Goal: Information Seeking & Learning: Learn about a topic

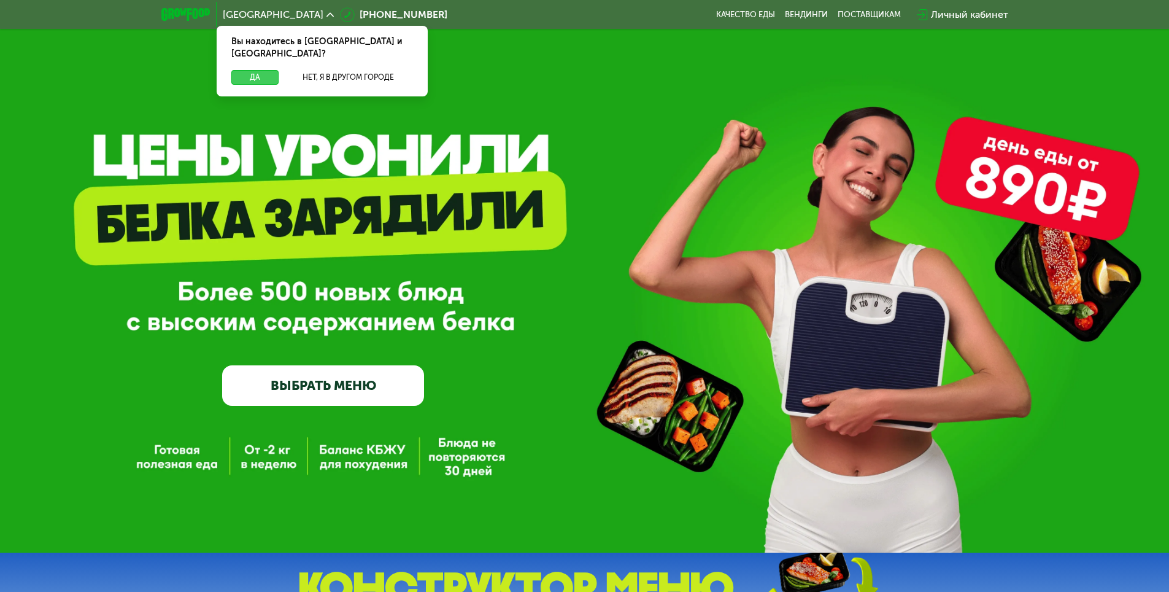
click at [258, 70] on button "Да" at bounding box center [254, 77] width 47 height 15
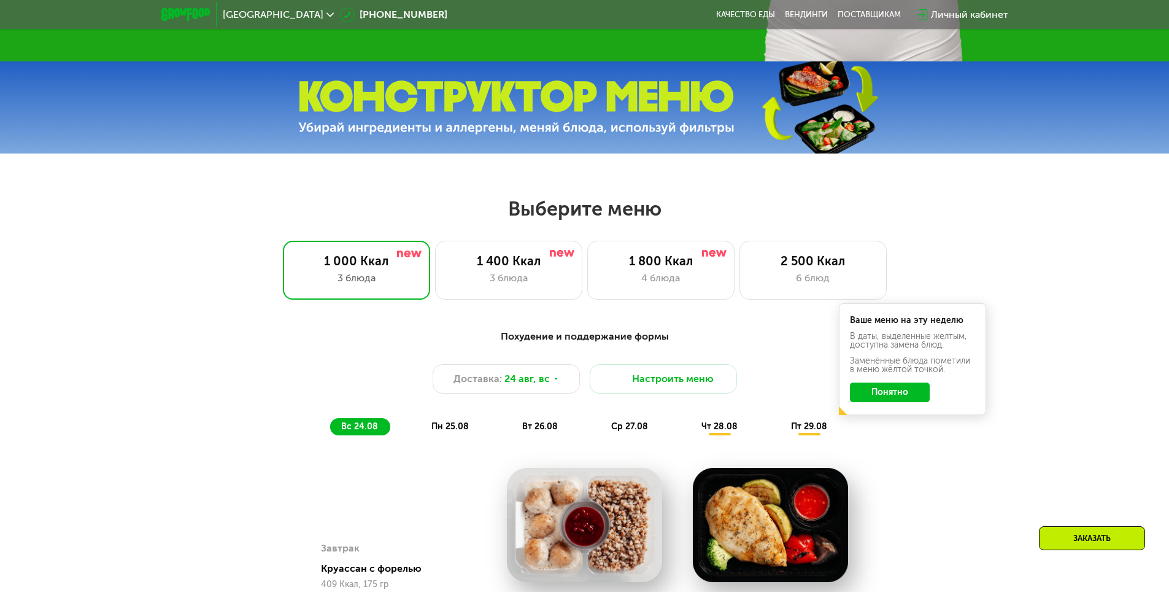
scroll to position [614, 0]
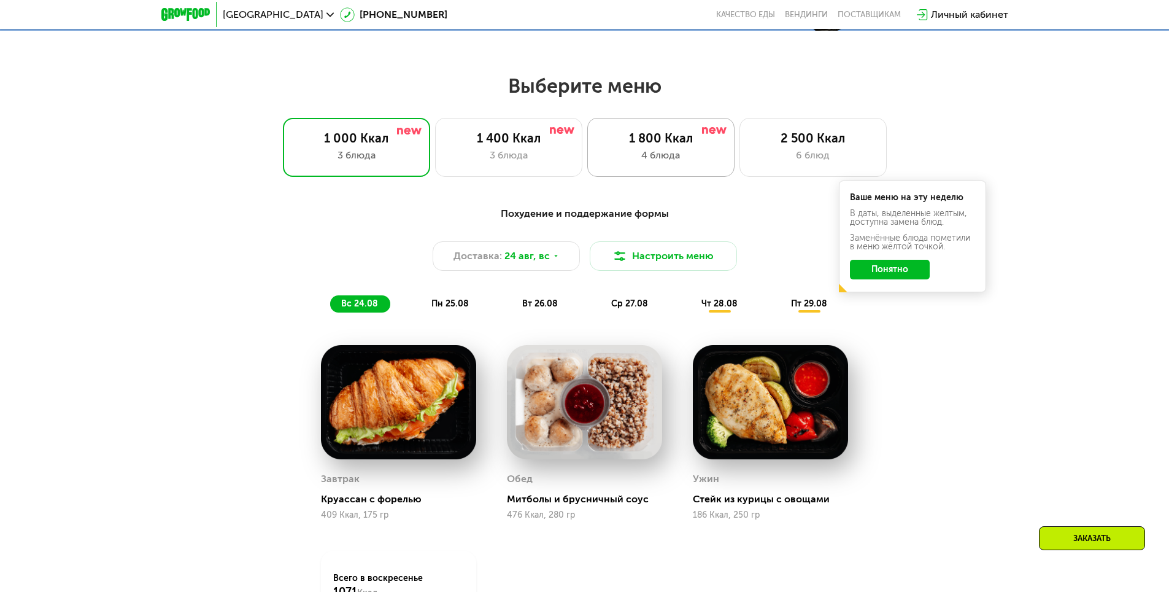
click at [675, 145] on div "1 800 Ккал" at bounding box center [661, 138] width 122 height 15
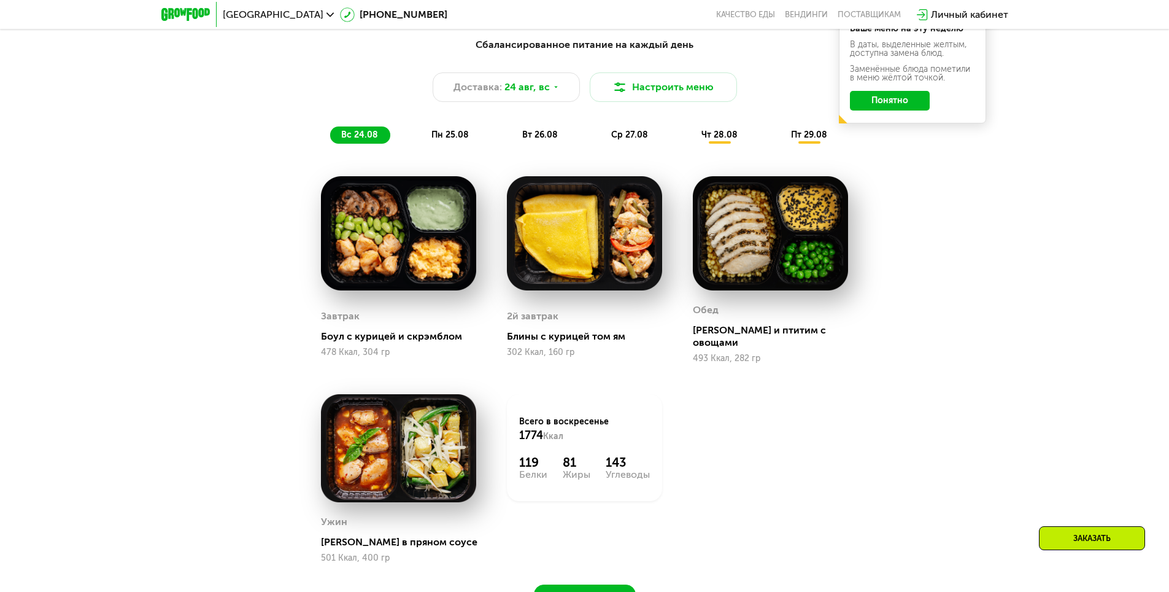
scroll to position [798, 0]
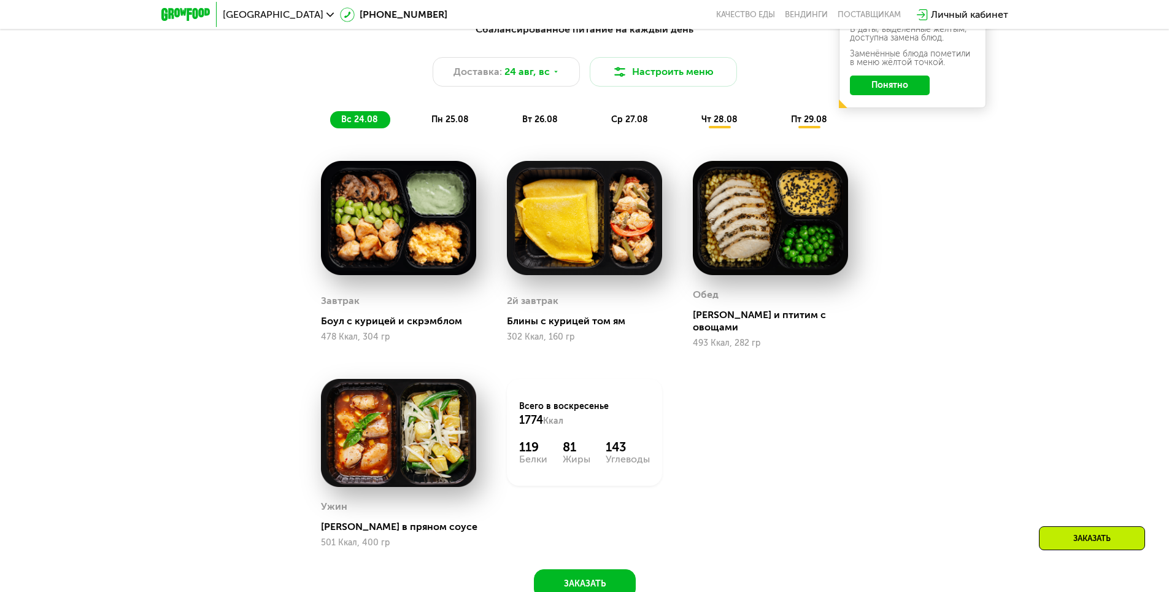
click at [455, 125] on span "пн 25.08" at bounding box center [449, 119] width 37 height 10
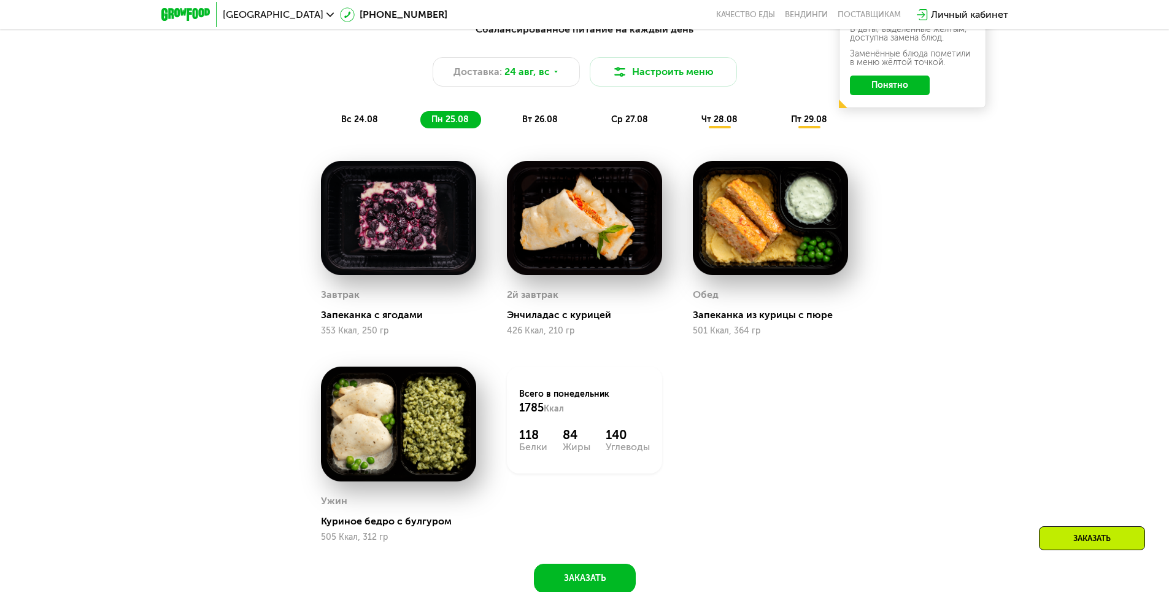
click at [544, 118] on span "вт 26.08" at bounding box center [540, 119] width 36 height 10
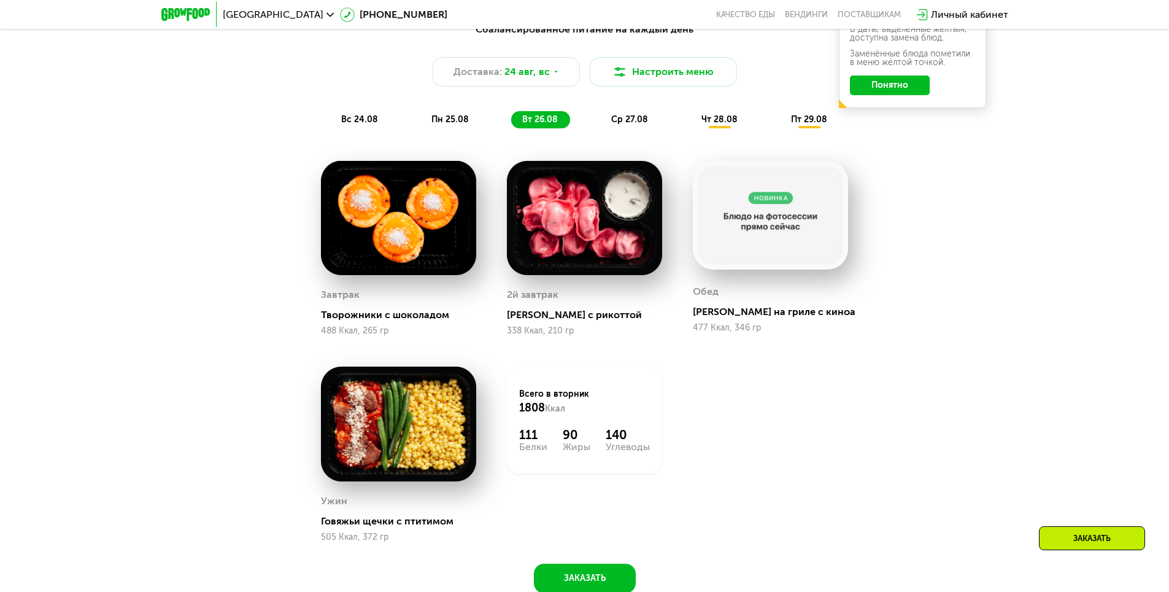
click at [635, 122] on span "ср 27.08" at bounding box center [629, 119] width 37 height 10
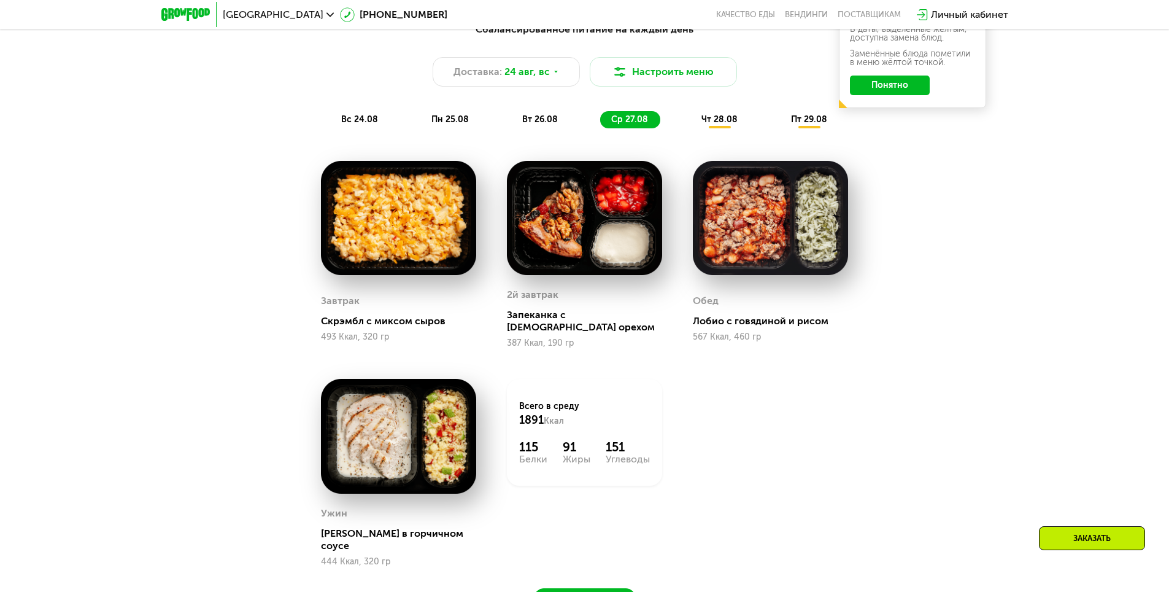
click at [722, 125] on span "чт 28.08" at bounding box center [720, 119] width 36 height 10
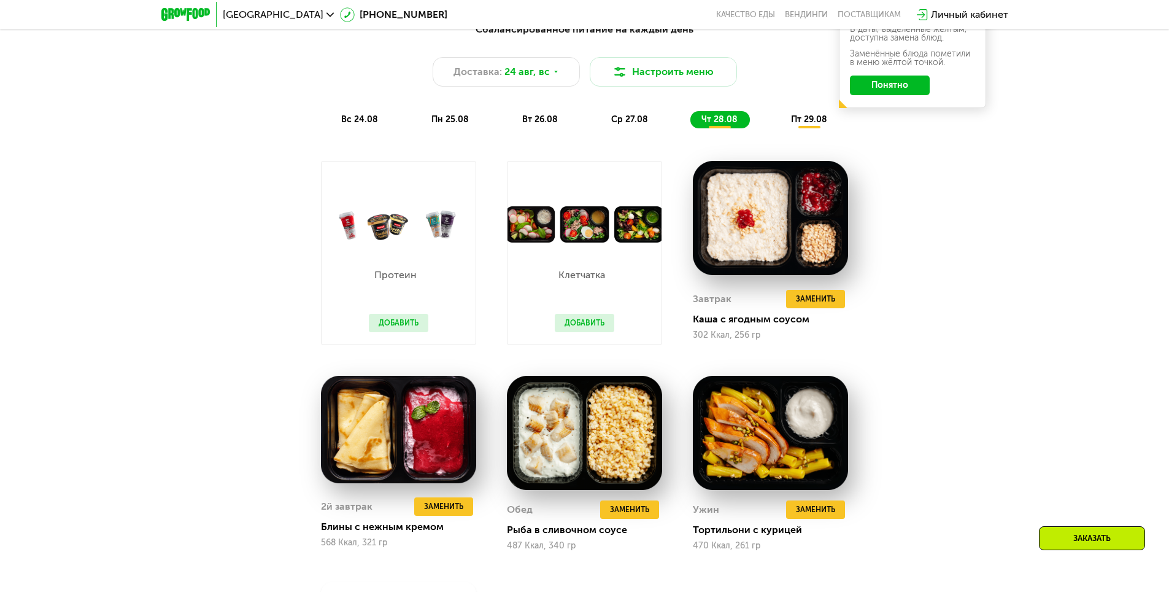
click at [818, 128] on div "пт 29.08" at bounding box center [810, 119] width 60 height 17
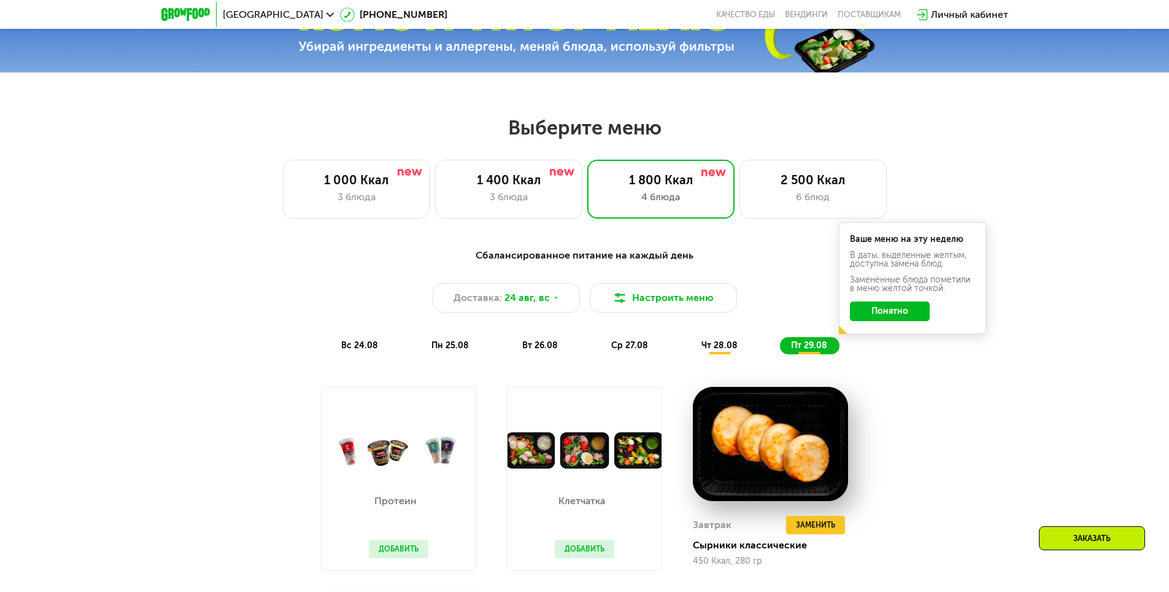
scroll to position [552, 0]
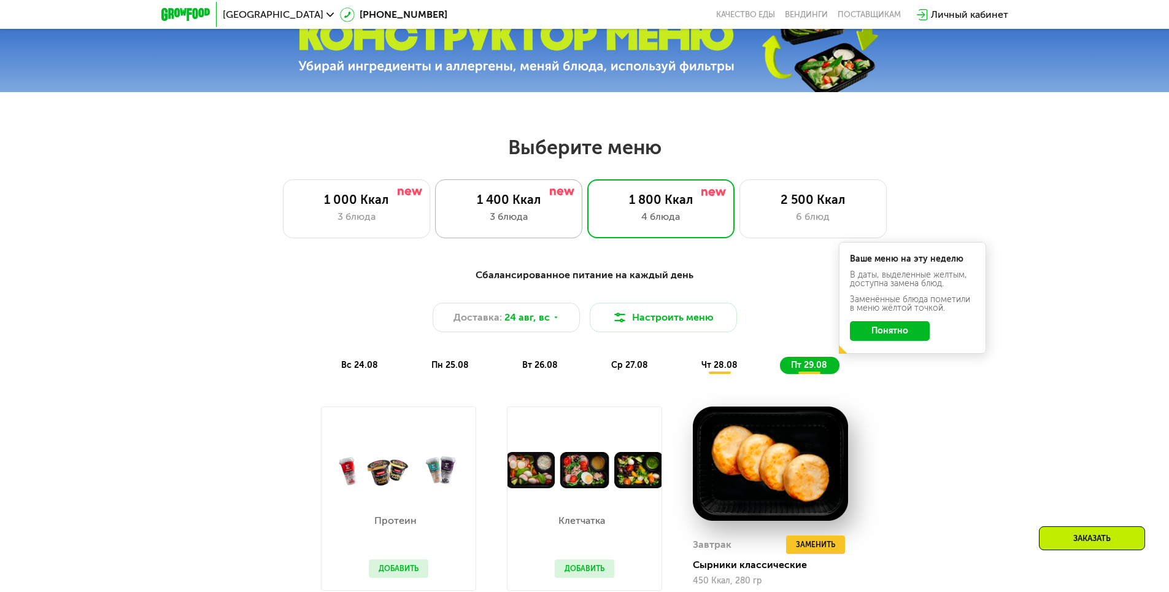
click at [516, 223] on div "3 блюда" at bounding box center [509, 216] width 122 height 15
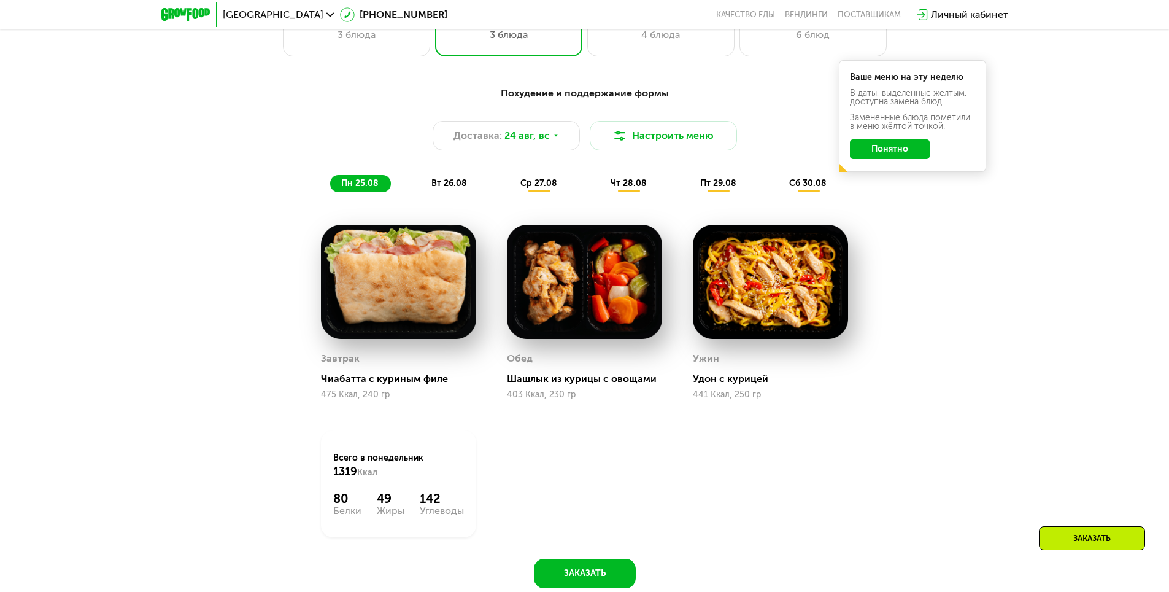
scroll to position [737, 0]
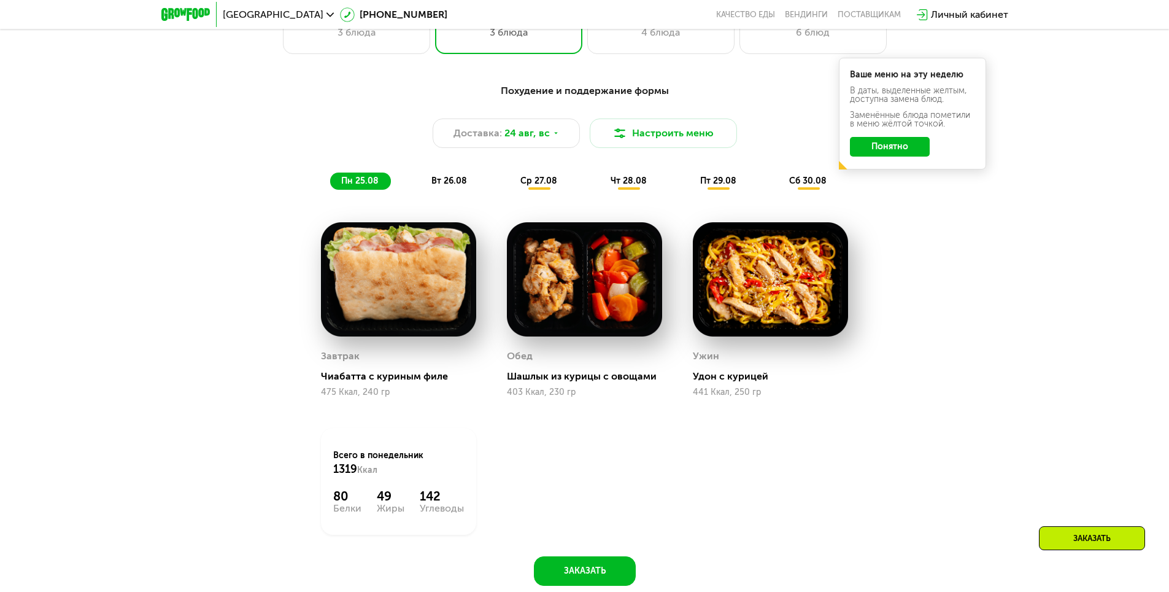
click at [445, 183] on span "вт 26.08" at bounding box center [449, 181] width 36 height 10
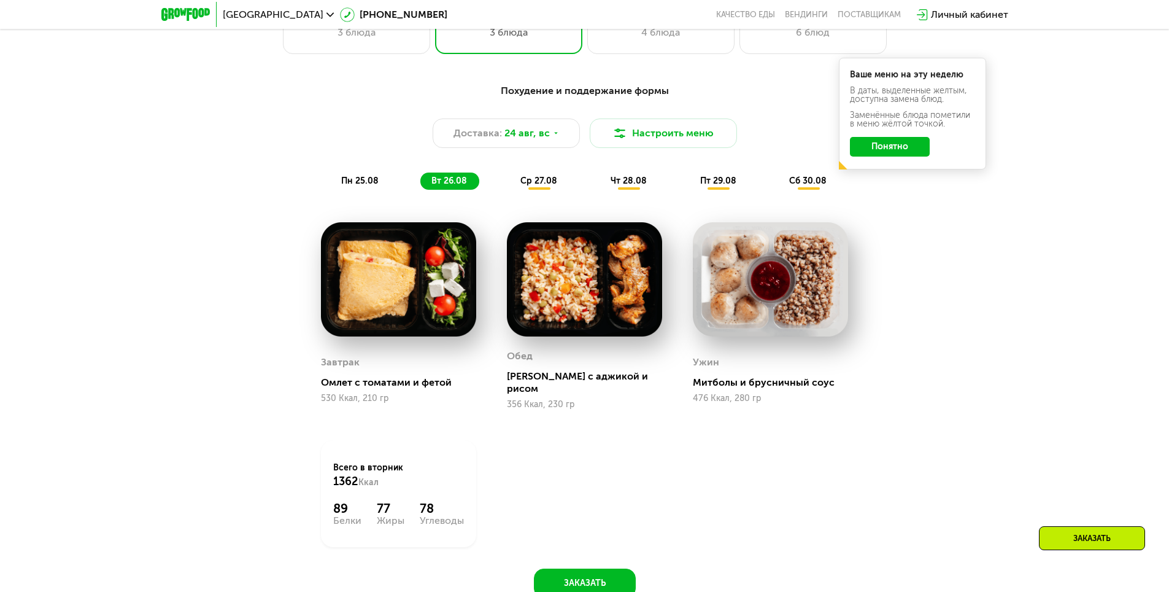
click at [535, 186] on span "ср 27.08" at bounding box center [538, 181] width 37 height 10
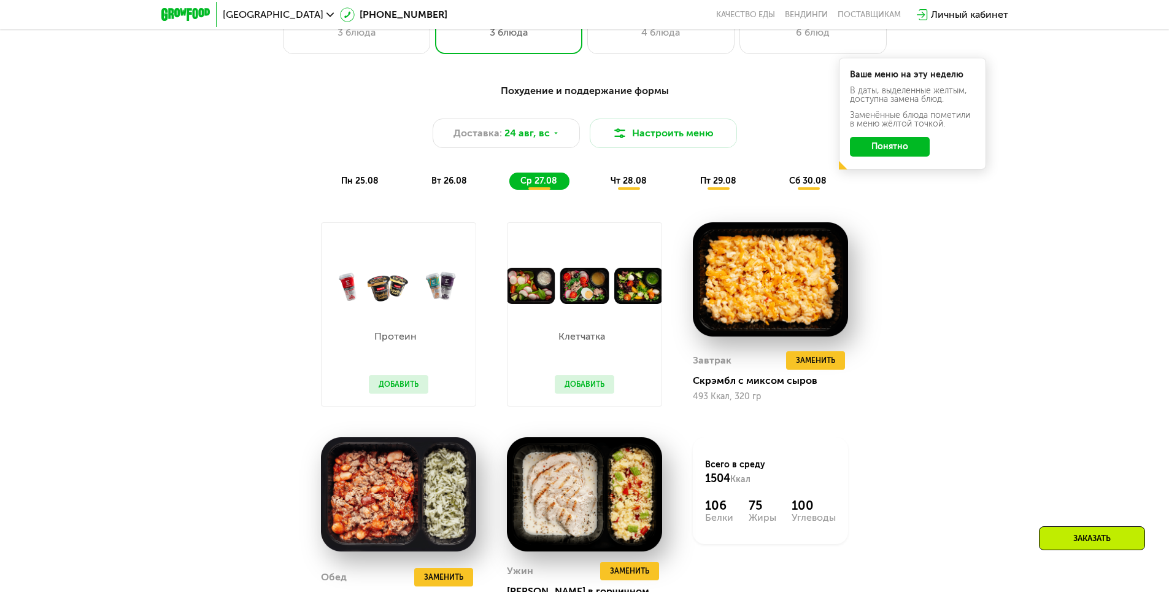
click at [633, 186] on span "чт 28.08" at bounding box center [629, 181] width 36 height 10
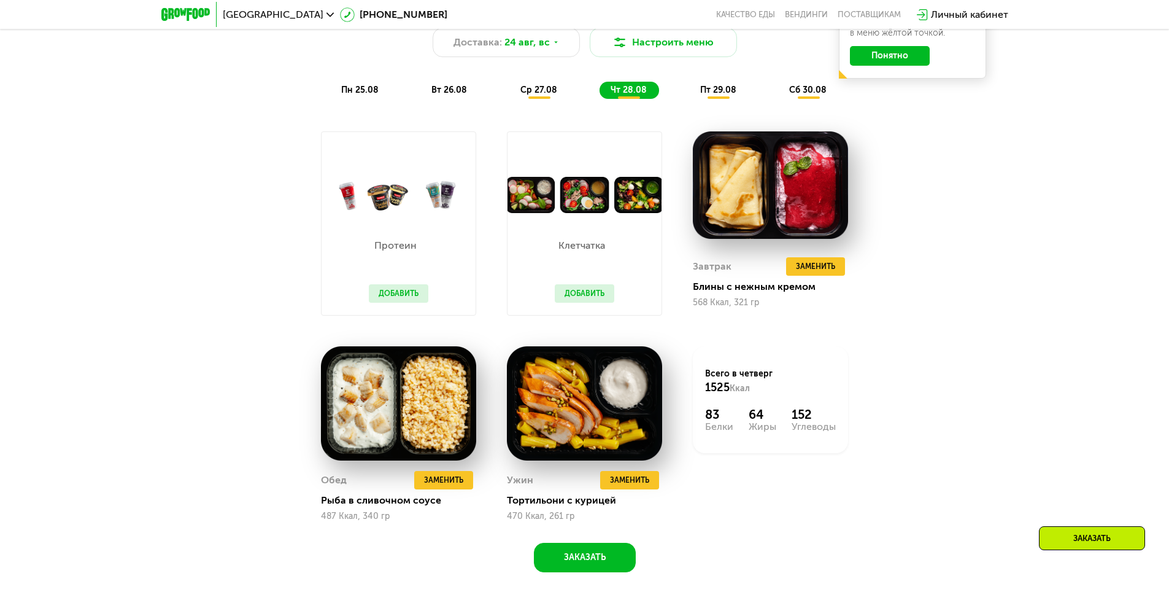
scroll to position [798, 0]
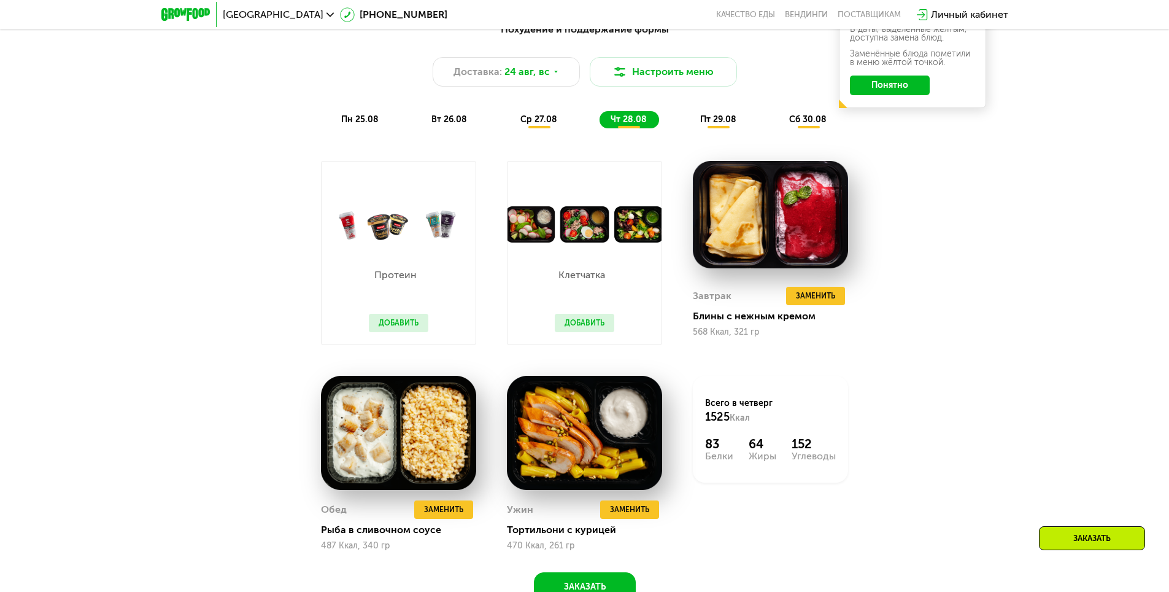
click at [715, 125] on span "пт 29.08" at bounding box center [718, 119] width 36 height 10
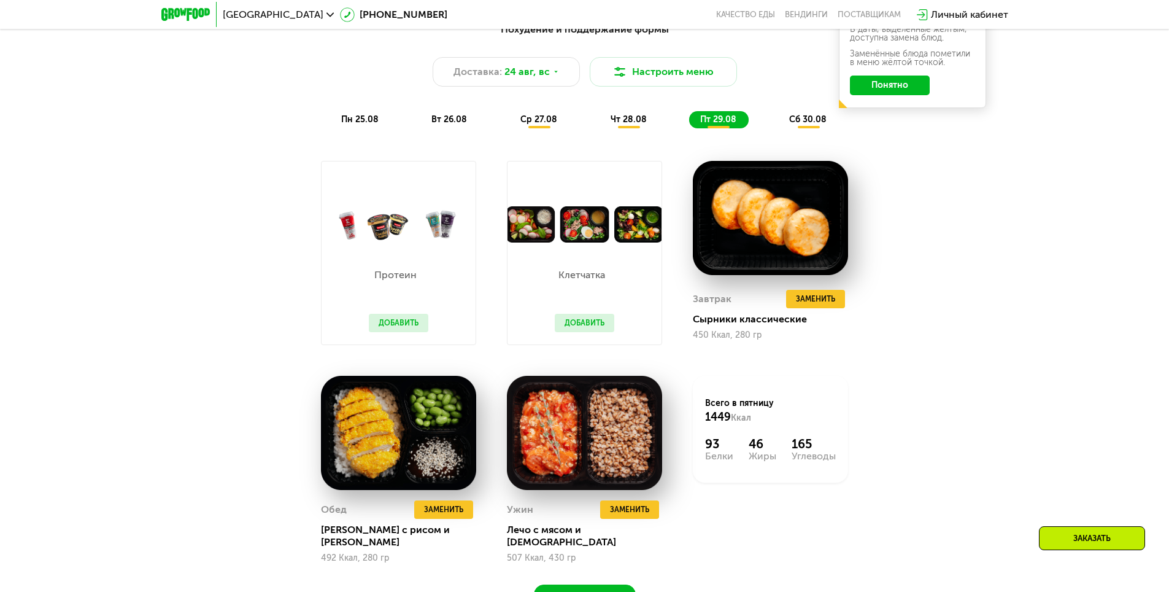
click at [803, 128] on div "сб 30.08" at bounding box center [808, 119] width 61 height 17
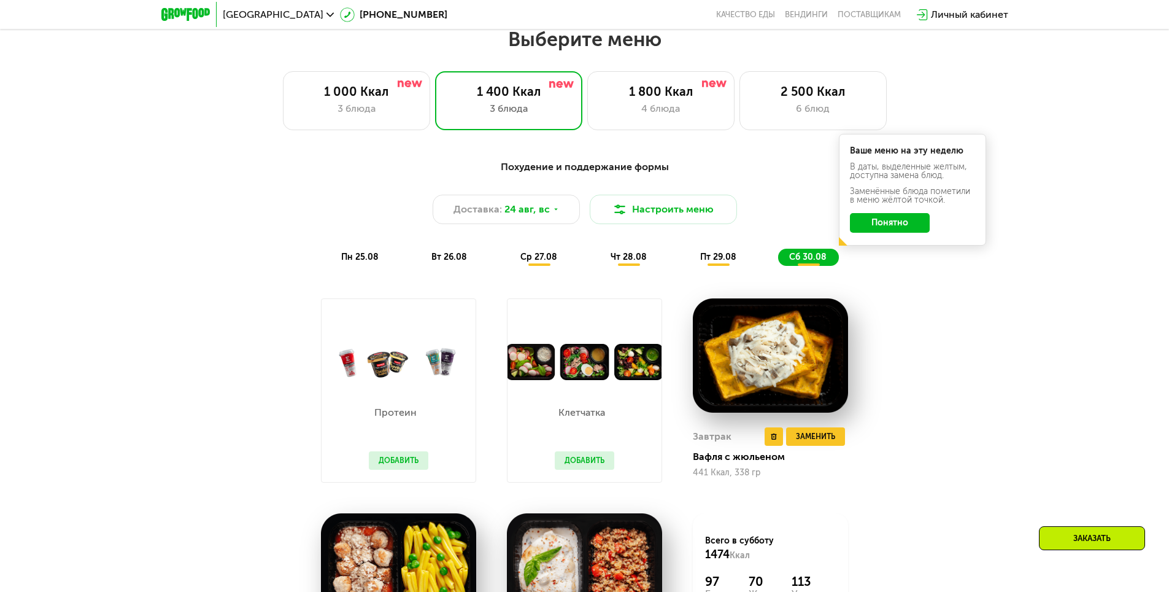
scroll to position [614, 0]
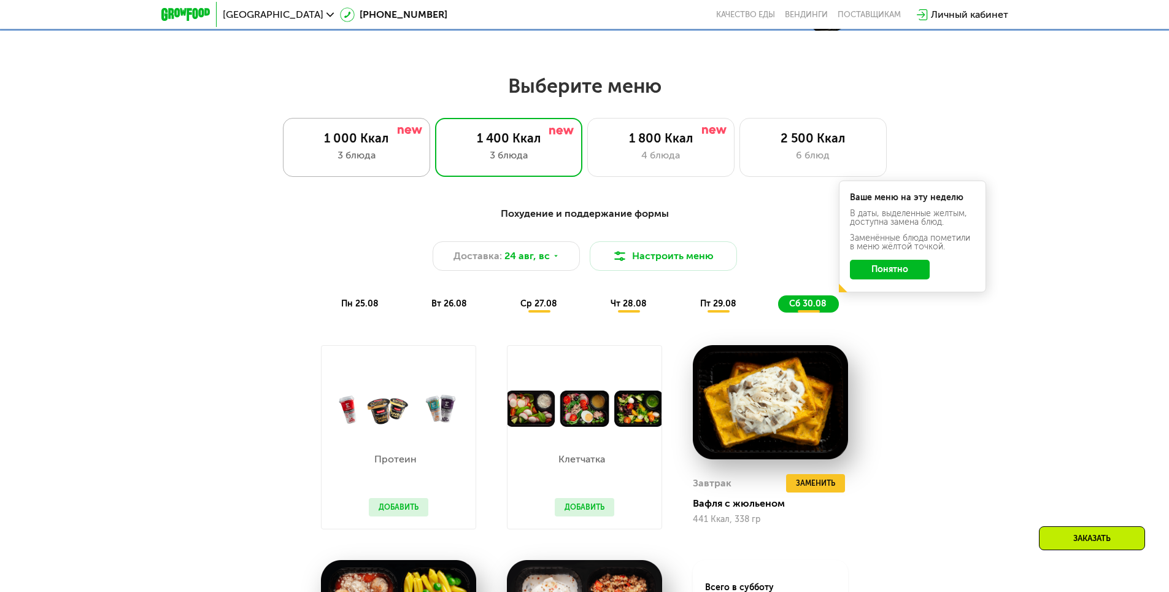
click at [363, 161] on div "3 блюда" at bounding box center [357, 155] width 122 height 15
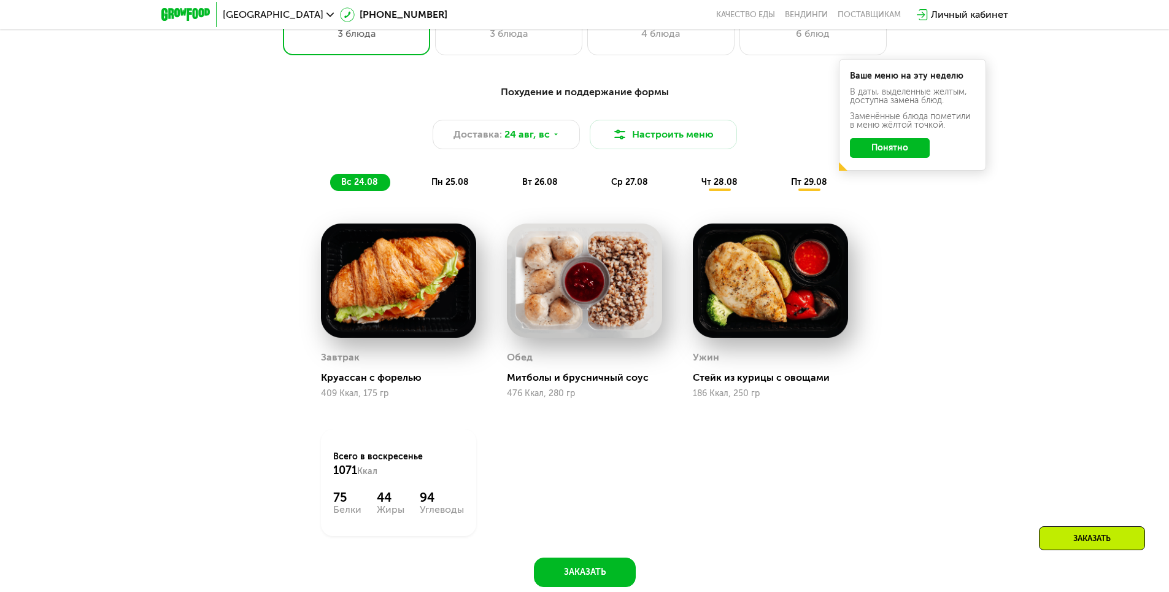
scroll to position [737, 0]
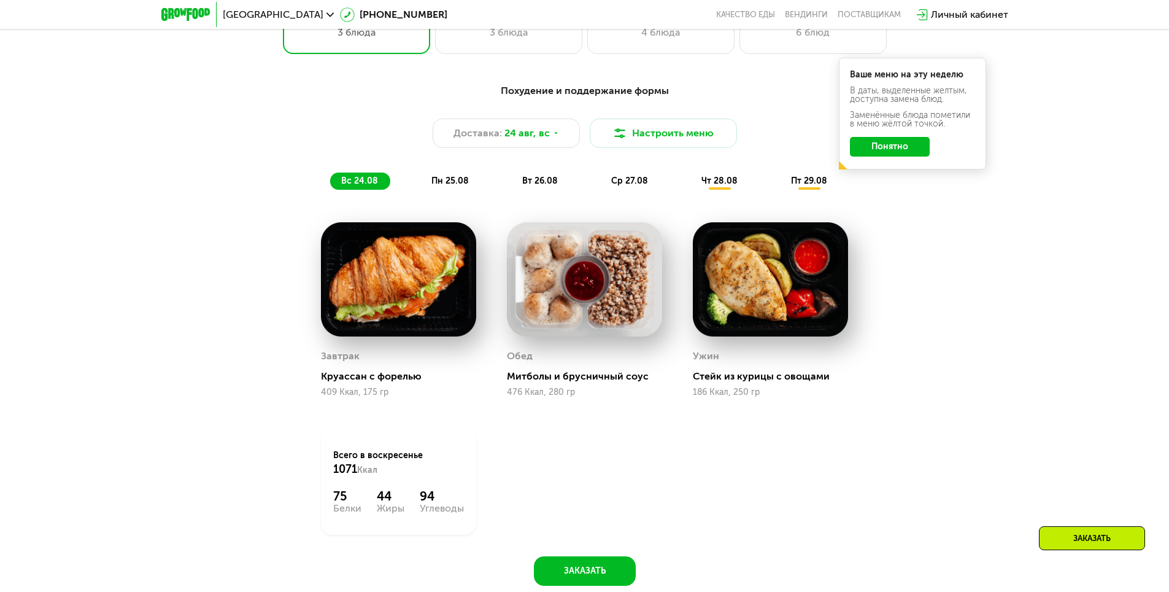
click at [445, 183] on span "пн 25.08" at bounding box center [449, 181] width 37 height 10
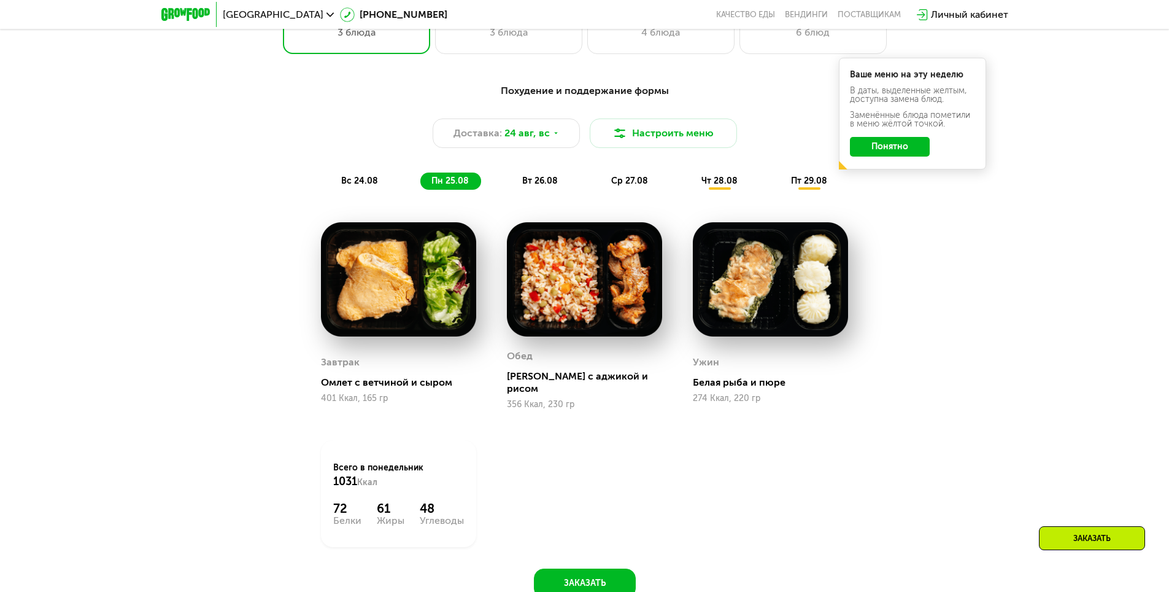
click at [534, 180] on span "вт 26.08" at bounding box center [540, 181] width 36 height 10
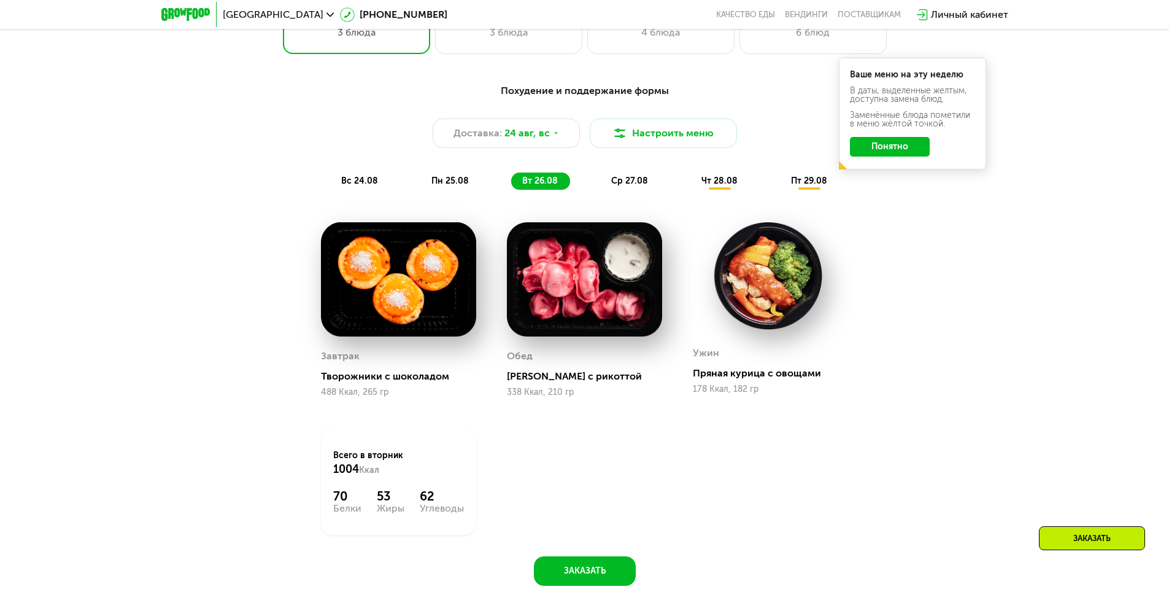
click at [627, 182] on span "ср 27.08" at bounding box center [629, 181] width 37 height 10
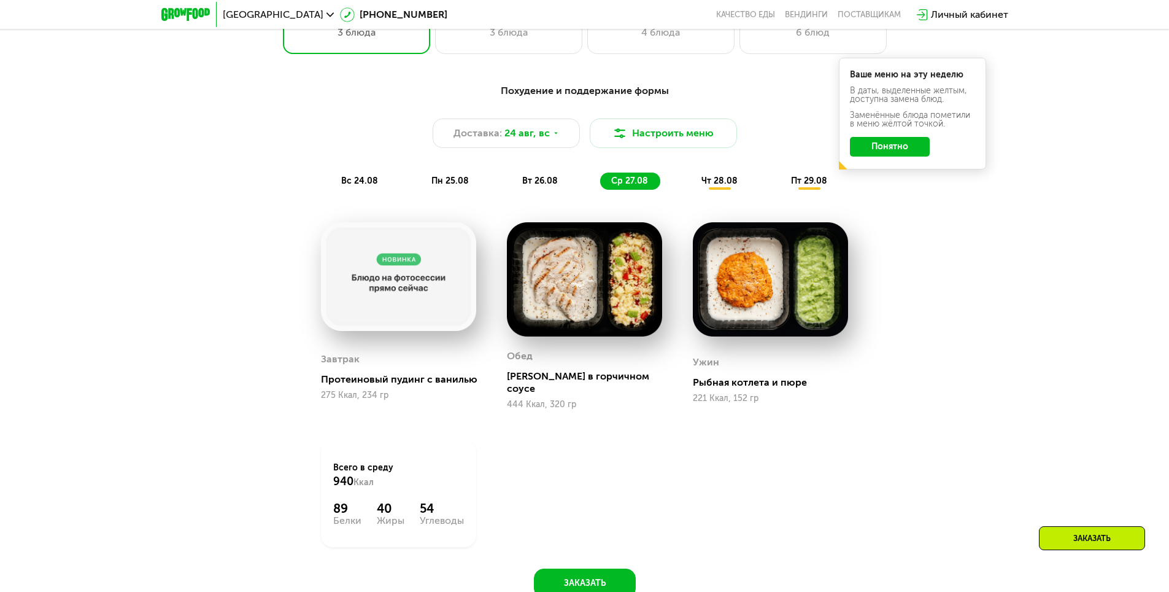
click at [720, 181] on span "чт 28.08" at bounding box center [720, 181] width 36 height 10
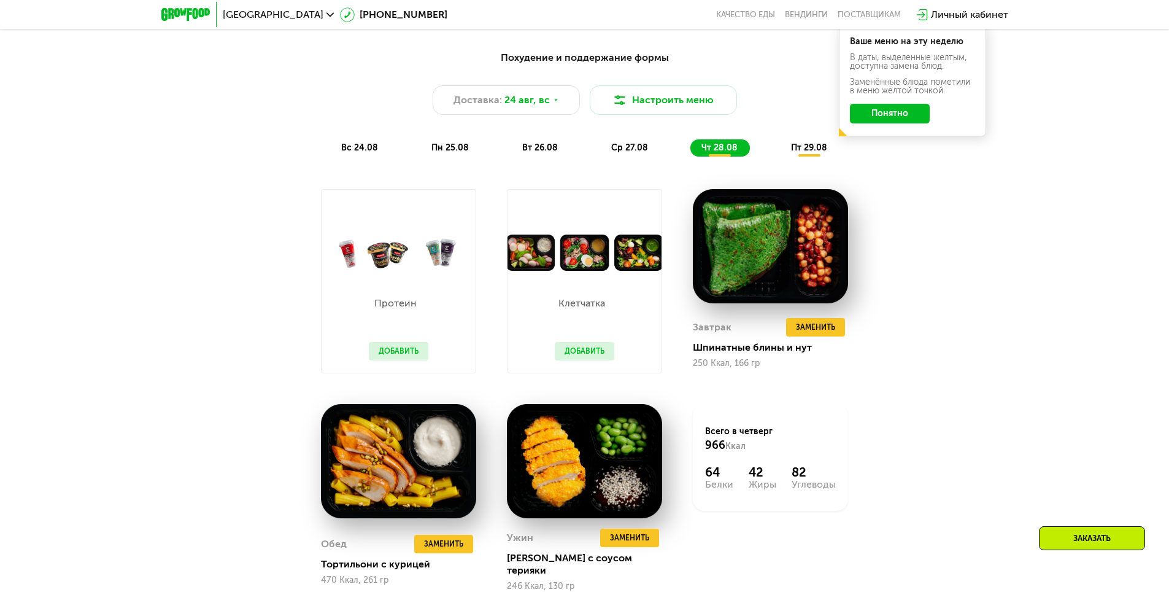
scroll to position [798, 0]
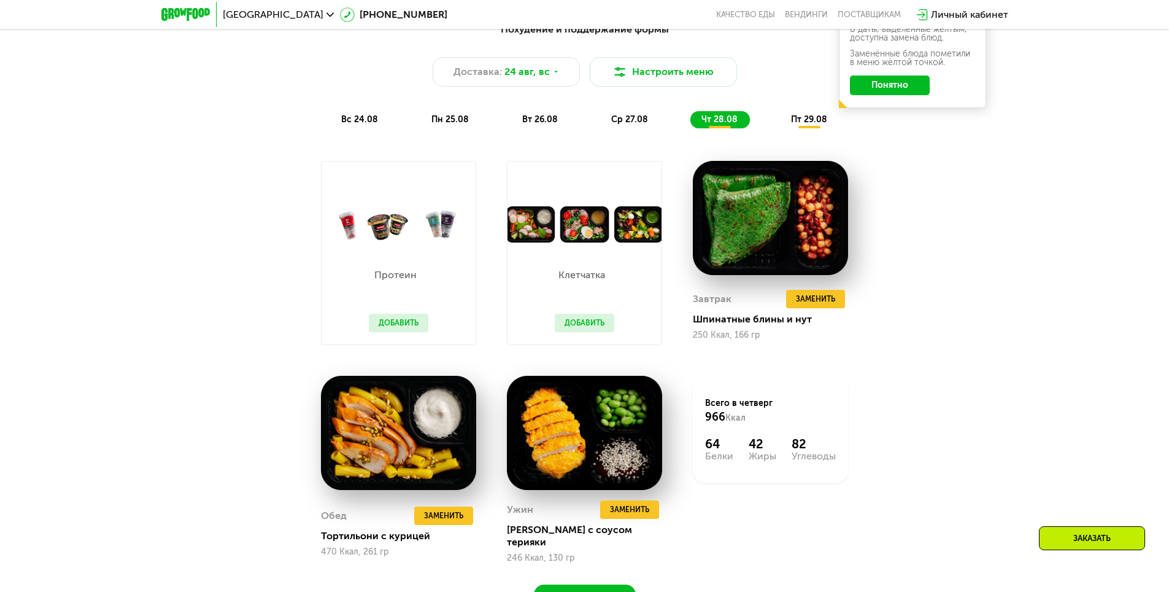
click at [813, 125] on span "пт 29.08" at bounding box center [809, 119] width 36 height 10
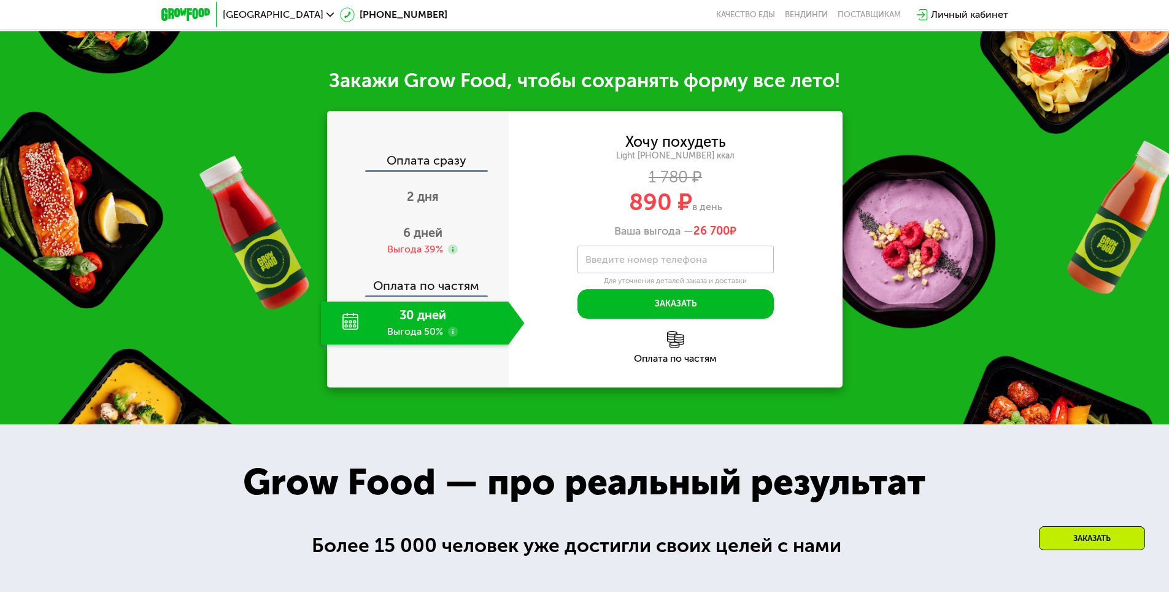
scroll to position [1412, 0]
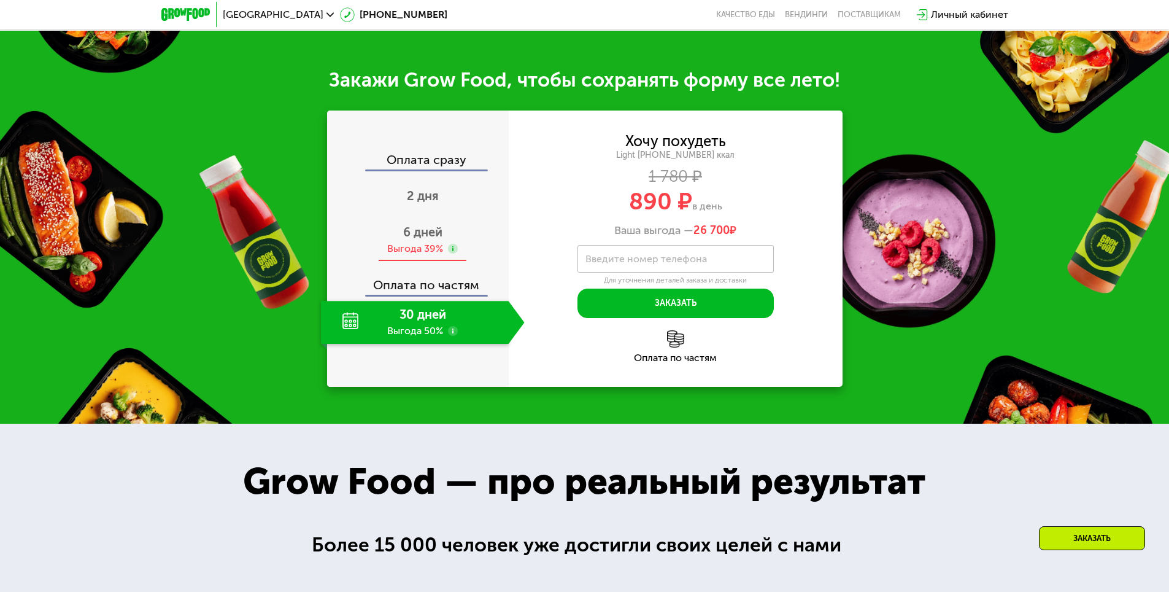
click at [424, 225] on span "6 дней" at bounding box center [422, 232] width 39 height 15
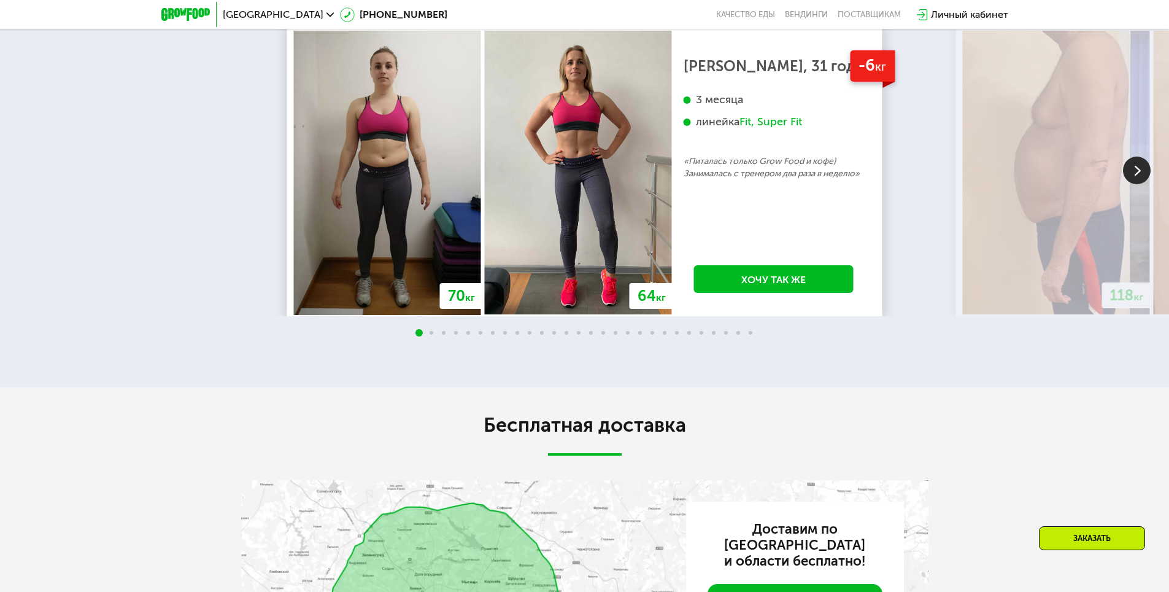
scroll to position [2455, 0]
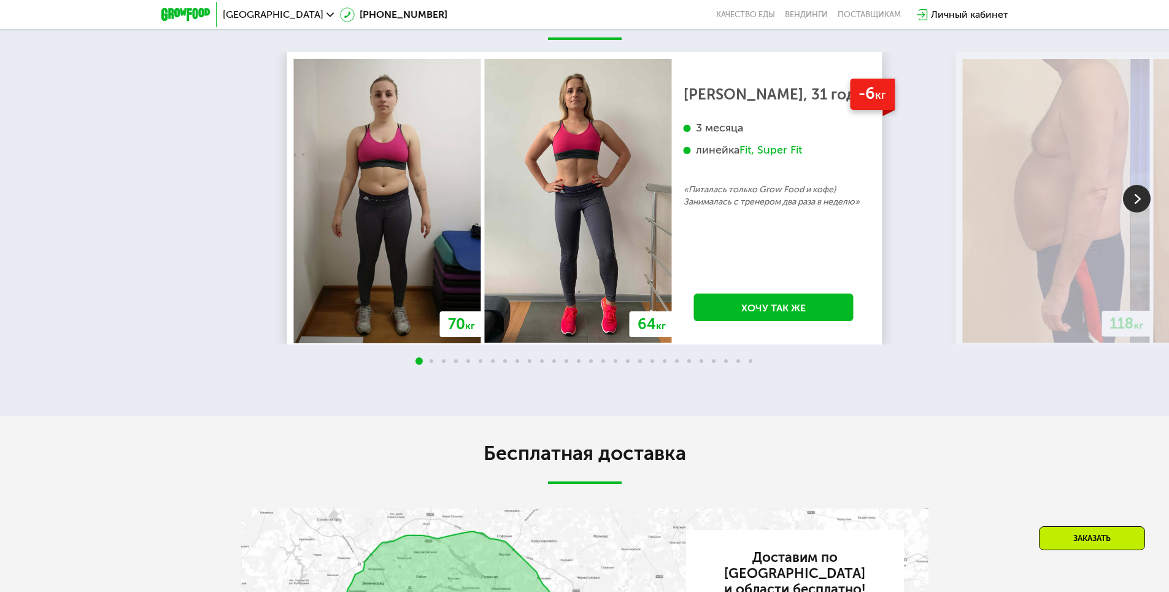
click at [1135, 188] on img at bounding box center [1137, 199] width 28 height 28
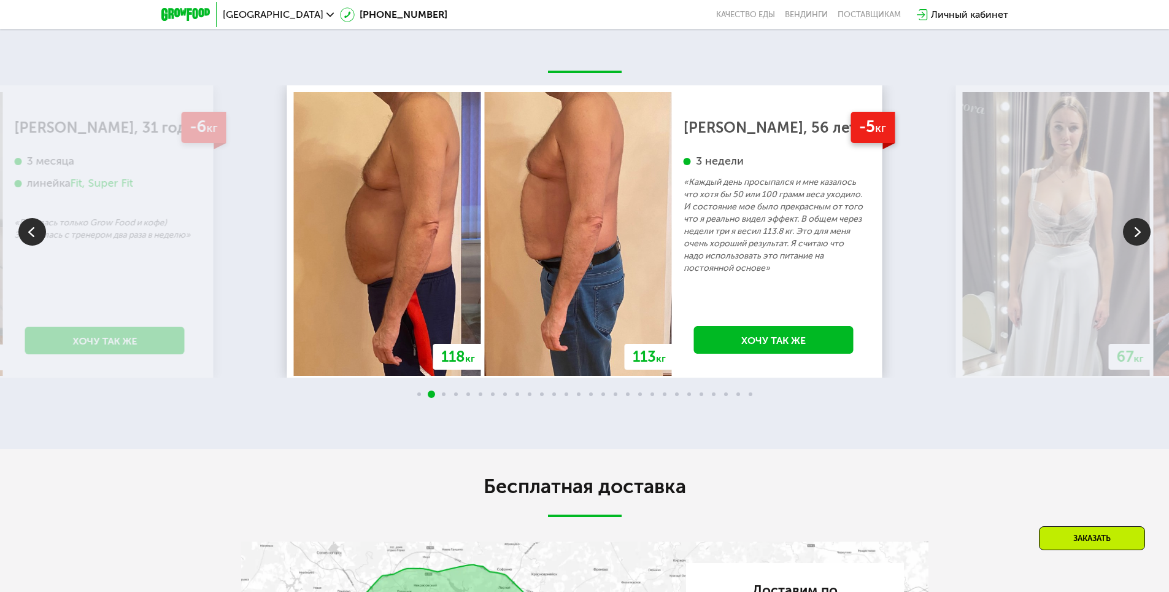
scroll to position [2394, 0]
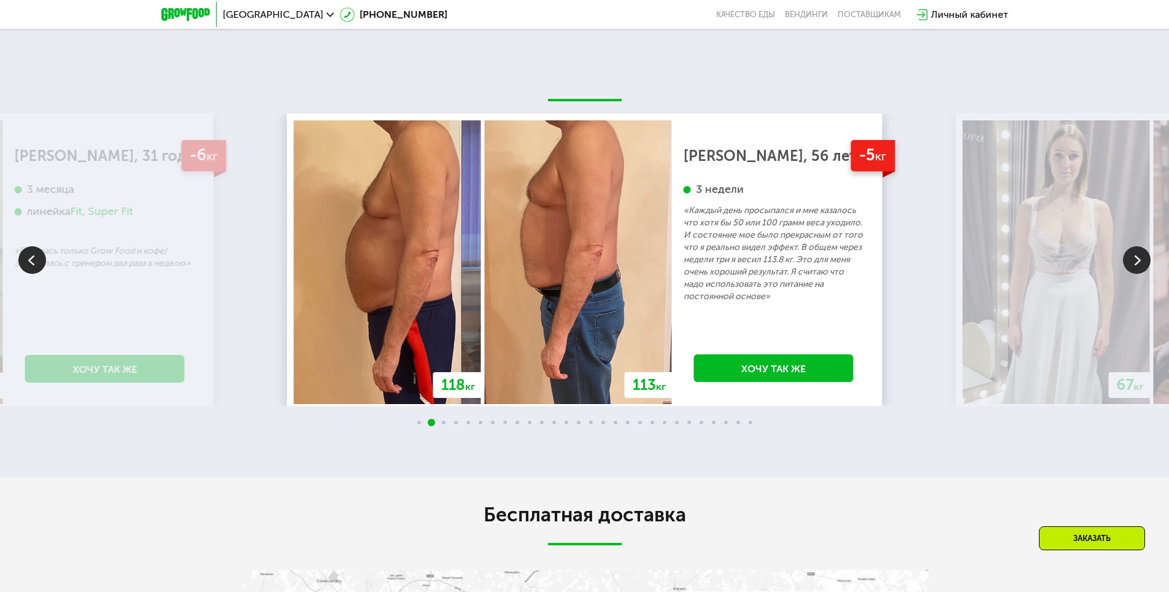
click at [1137, 248] on img at bounding box center [1137, 260] width 28 height 28
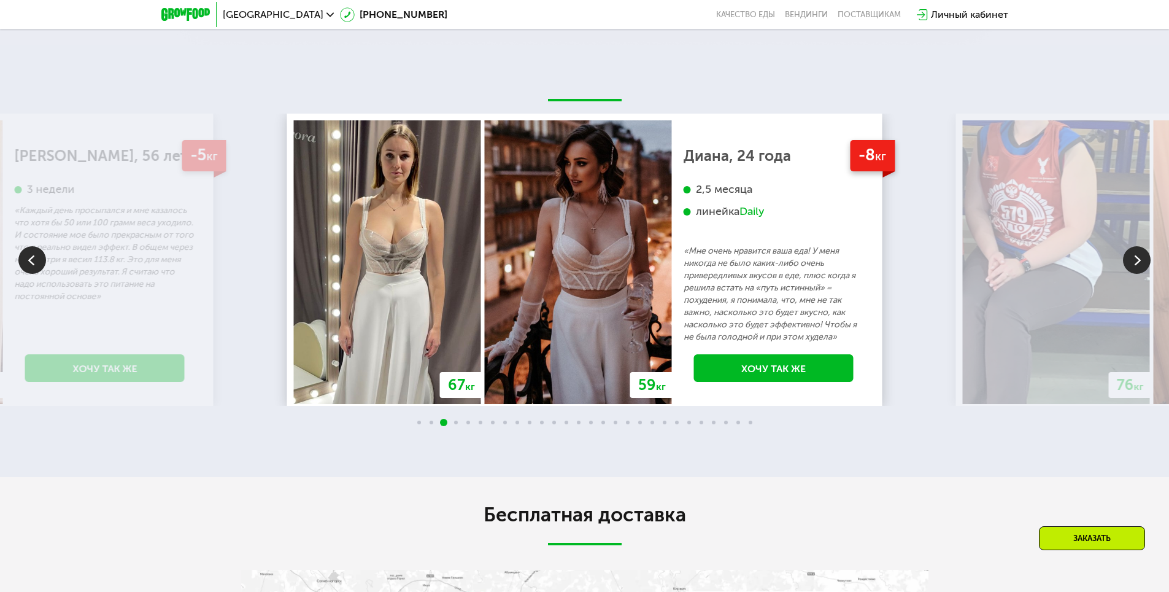
click at [1135, 249] on img at bounding box center [1137, 260] width 28 height 28
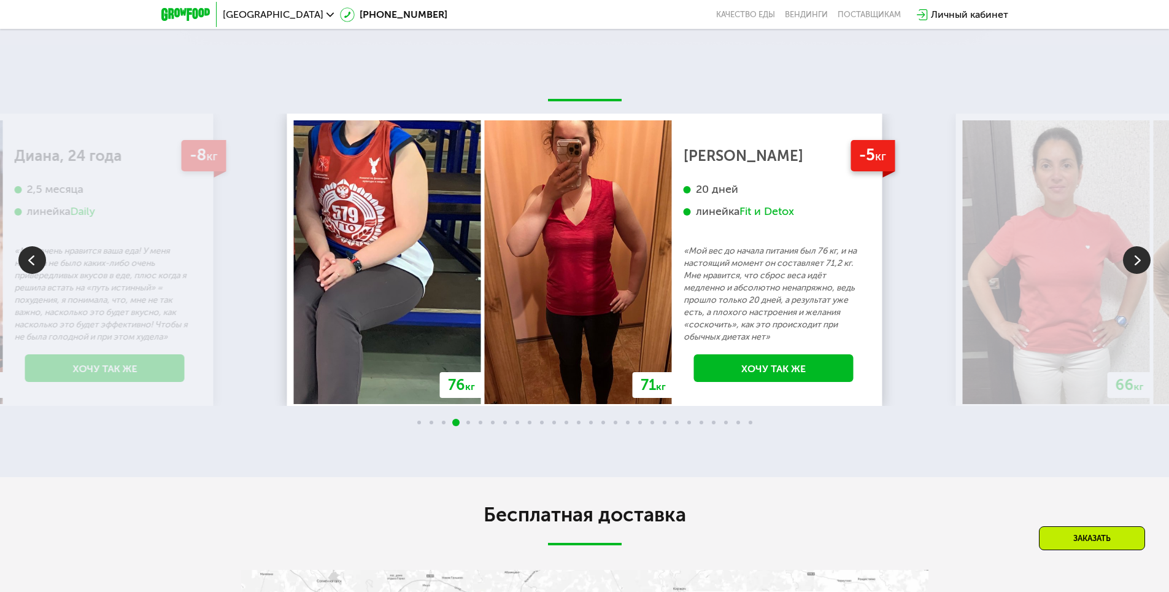
click at [1146, 254] on img at bounding box center [1137, 260] width 28 height 28
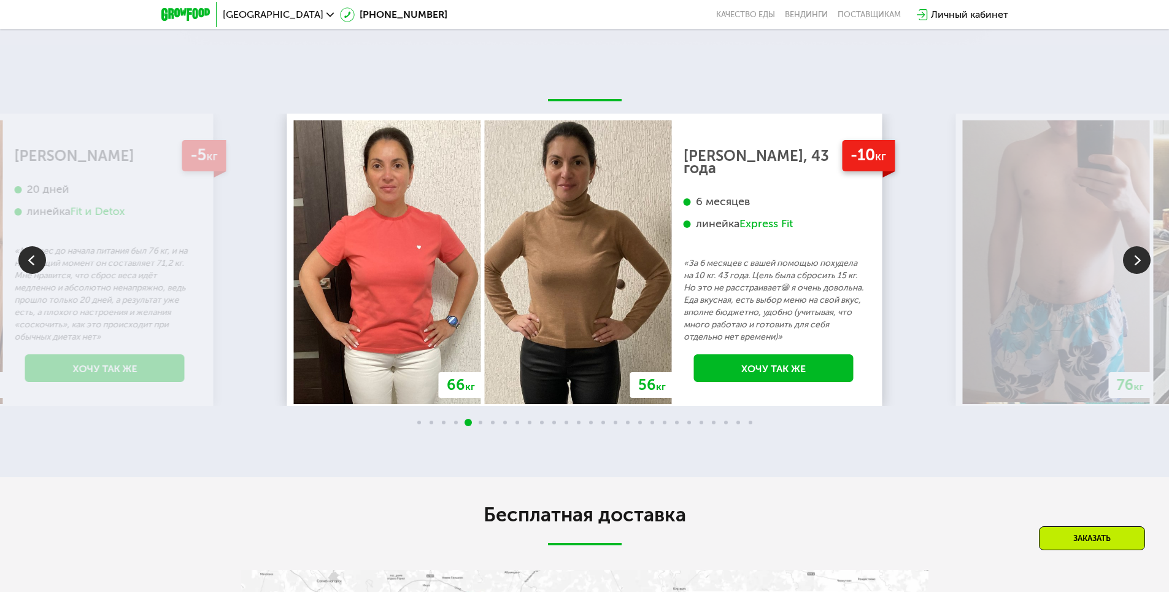
click at [1144, 254] on img at bounding box center [1137, 260] width 28 height 28
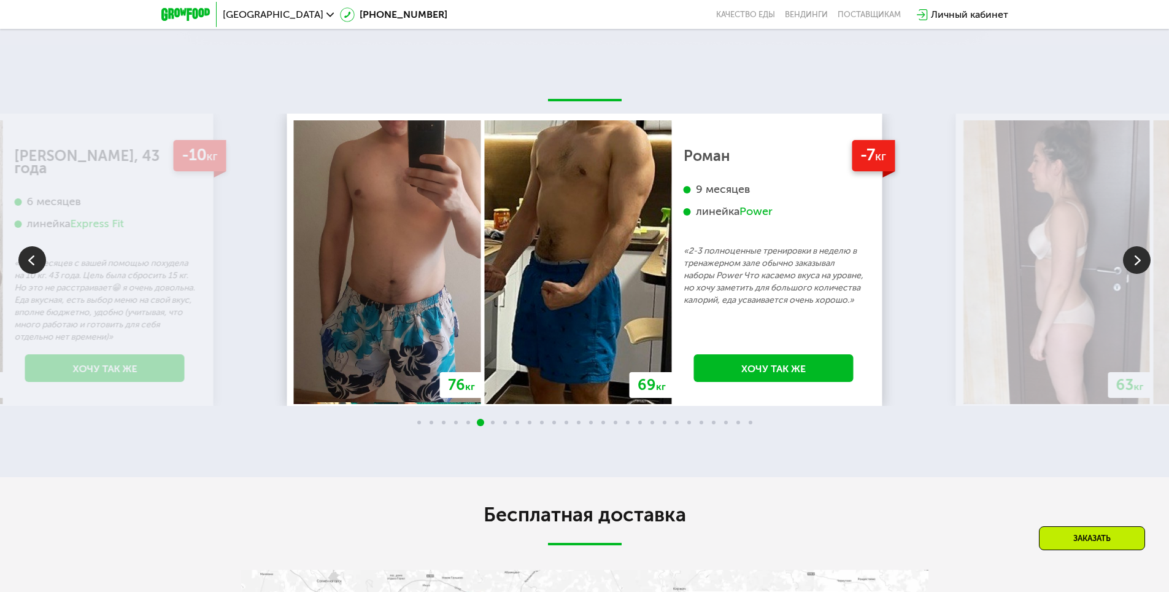
click at [1144, 254] on img at bounding box center [1137, 260] width 28 height 28
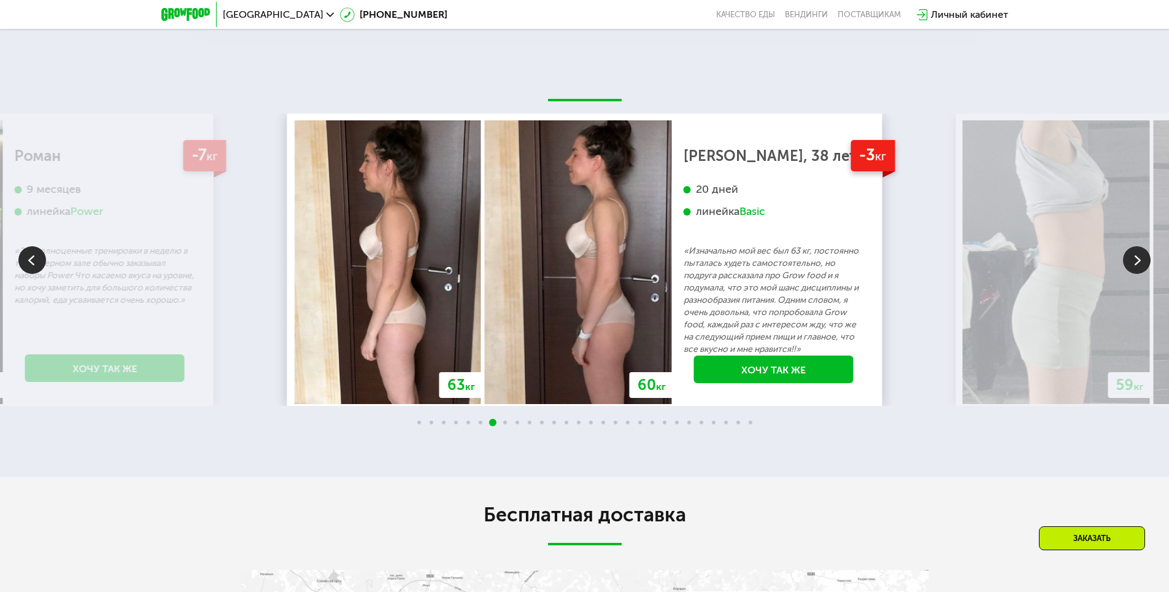
click at [1144, 254] on img at bounding box center [1137, 260] width 28 height 28
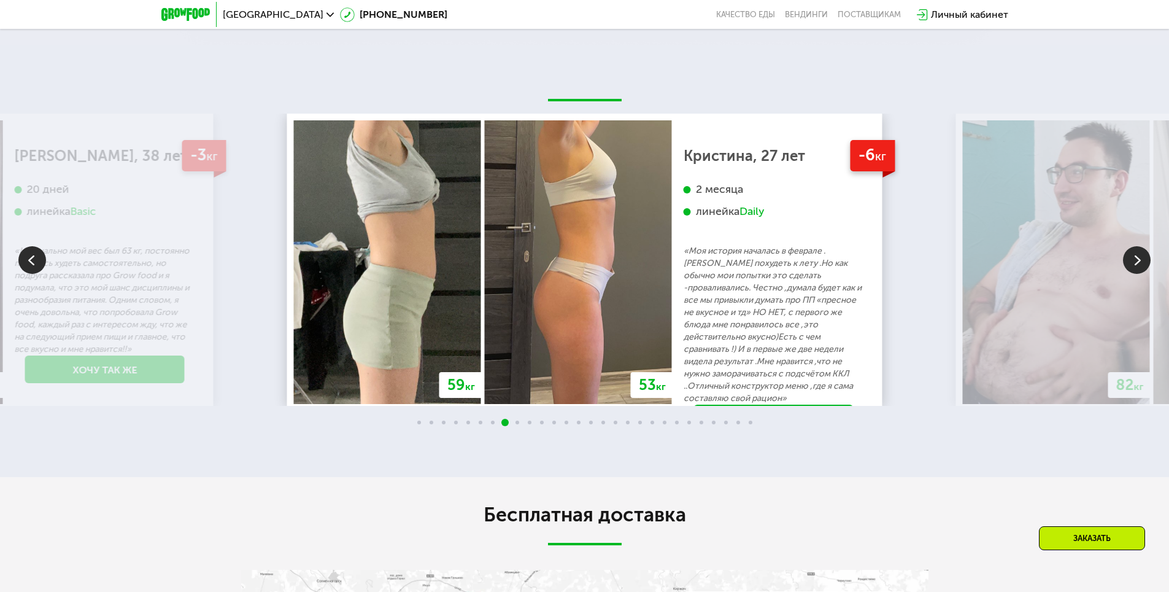
click at [1144, 254] on img at bounding box center [1137, 260] width 28 height 28
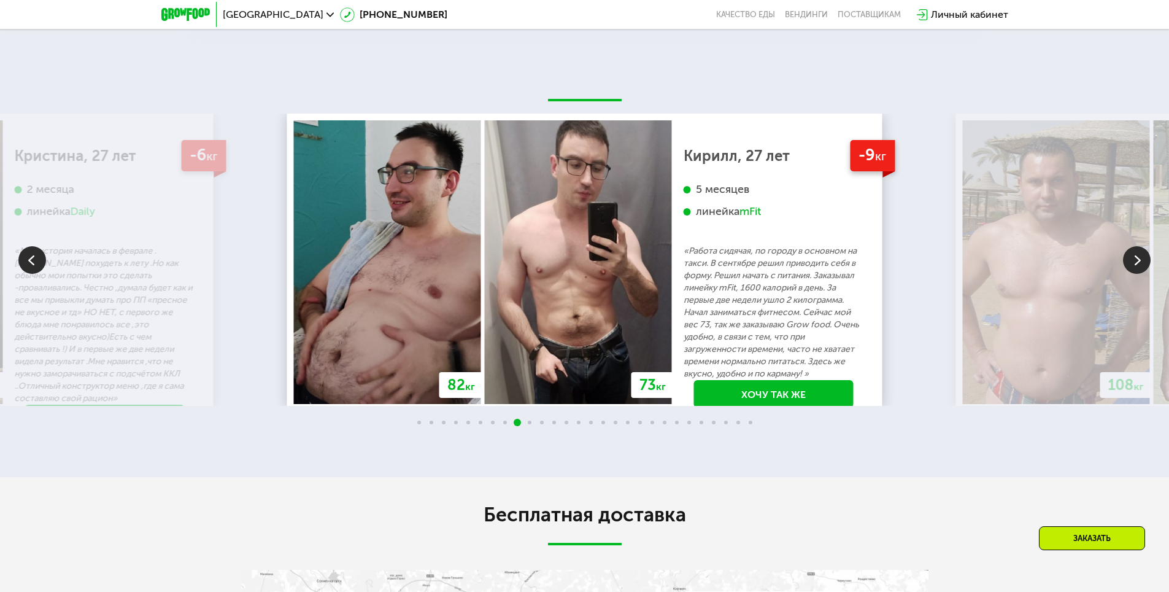
click at [1144, 254] on img at bounding box center [1137, 260] width 28 height 28
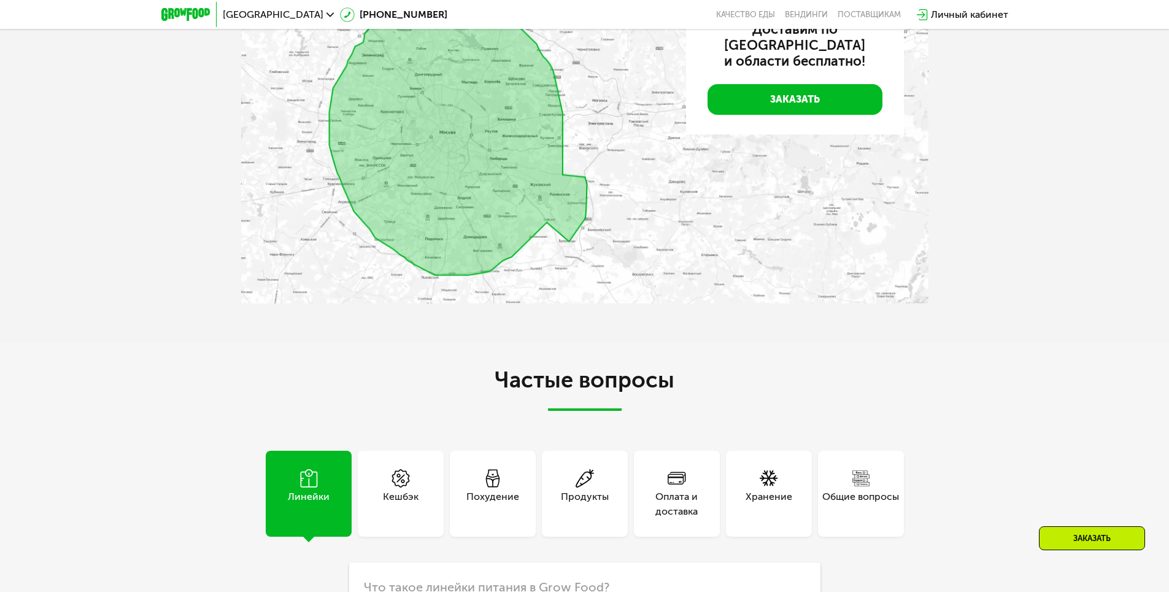
scroll to position [3314, 0]
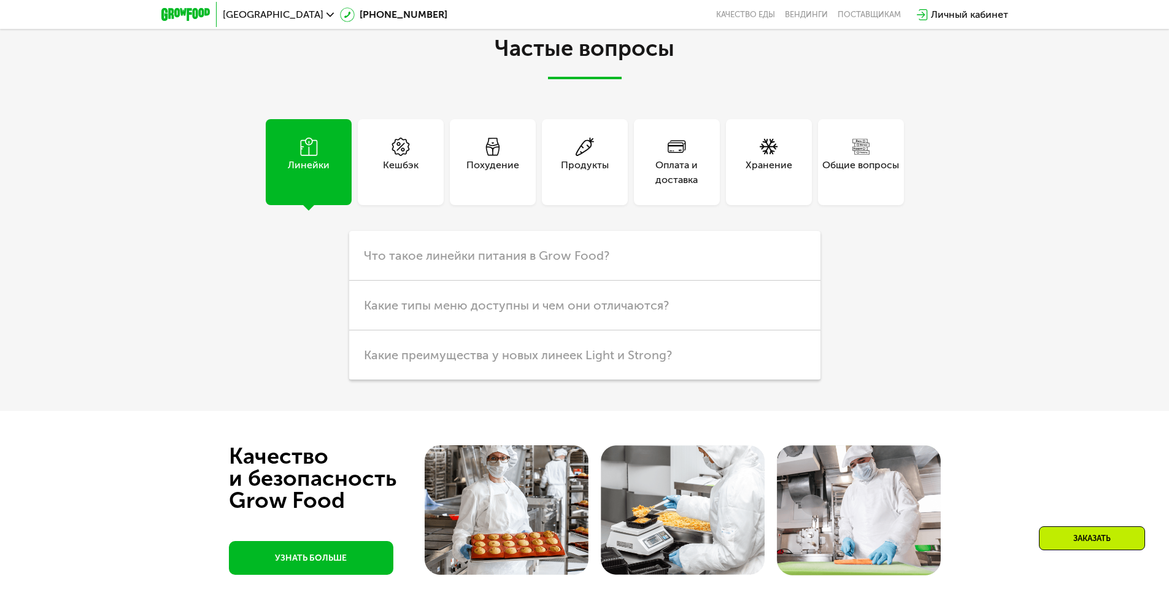
click at [776, 166] on div "Хранение" at bounding box center [769, 172] width 47 height 29
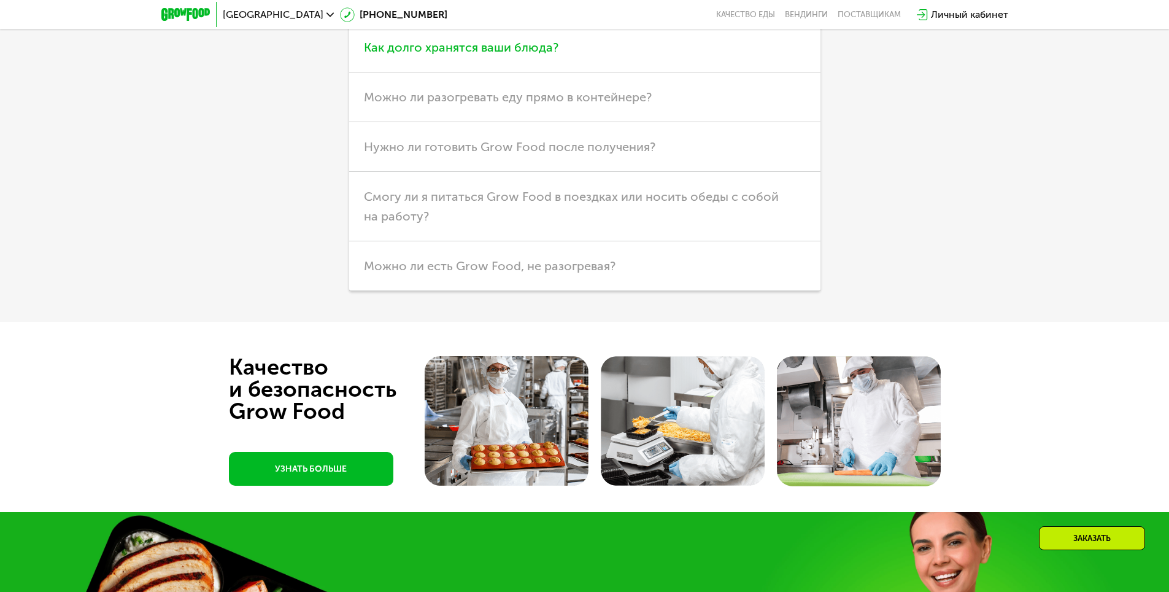
scroll to position [3437, 0]
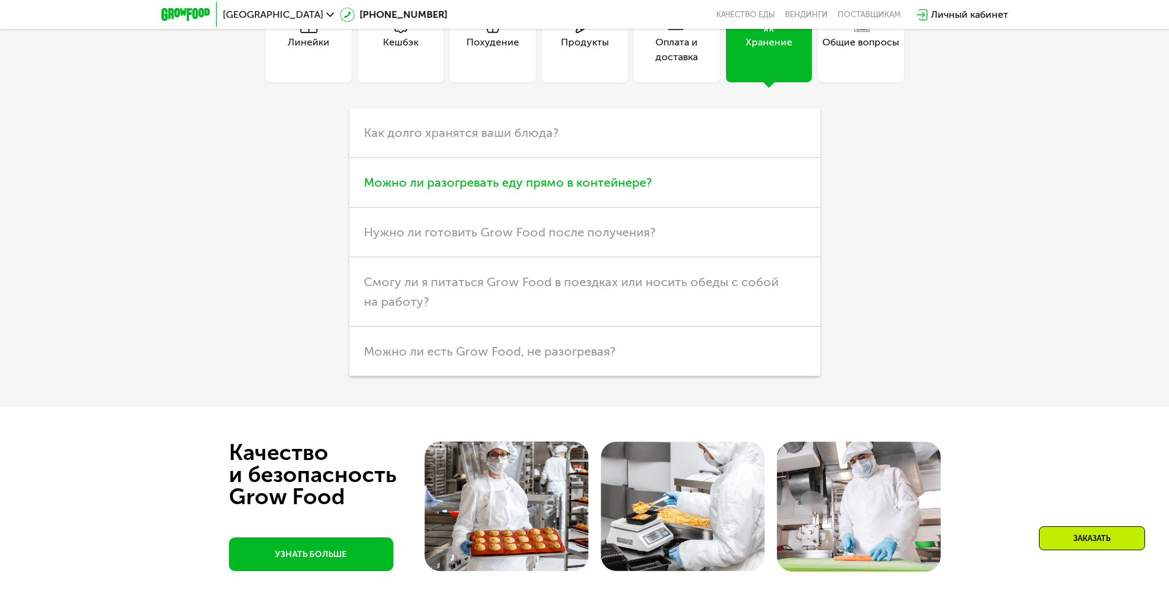
click at [497, 179] on span "Можно ли разогревать еду прямо в контейнере?" at bounding box center [508, 182] width 288 height 15
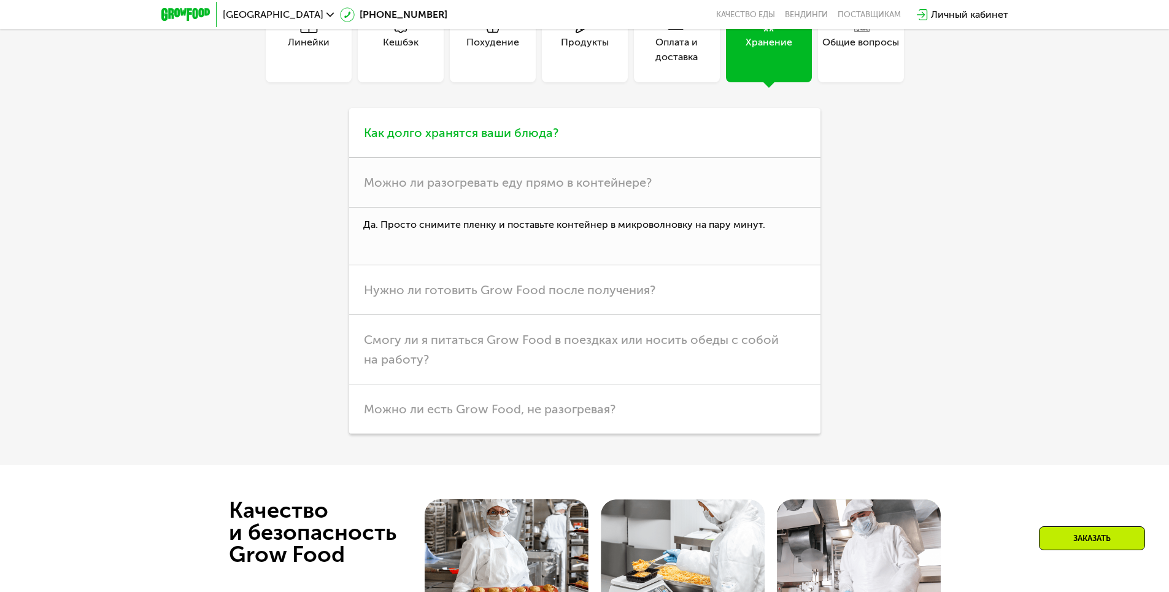
click at [525, 132] on span "Как долго хранятся ваши блюда?" at bounding box center [461, 132] width 195 height 15
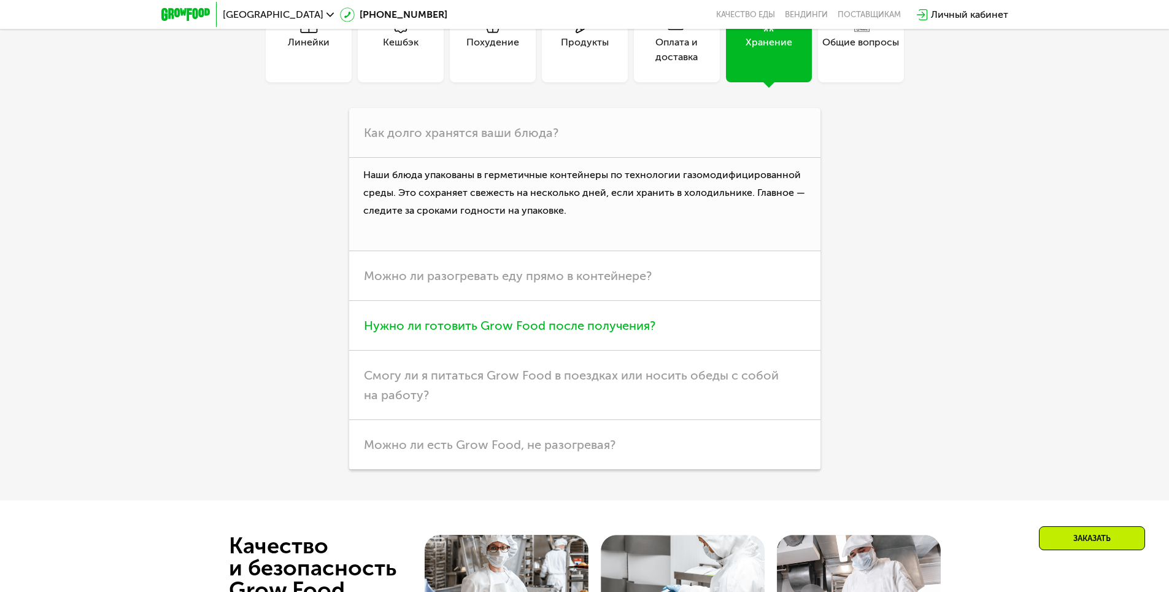
click at [447, 324] on span "Нужно ли готовить Grow Food после получения?" at bounding box center [510, 325] width 292 height 15
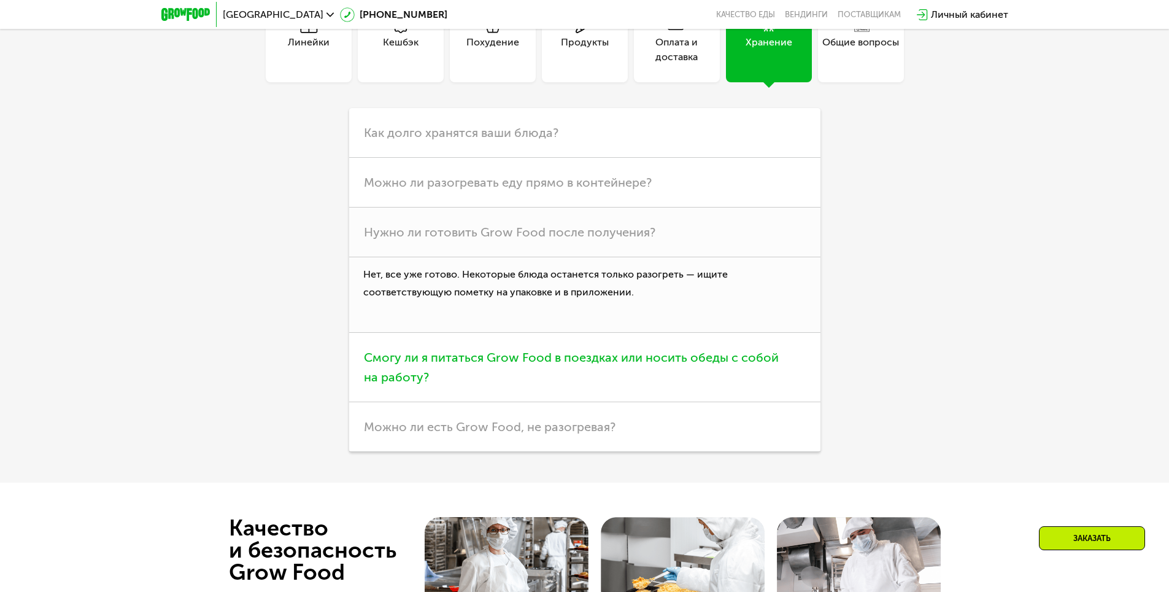
click at [553, 366] on h3 "Смогу ли я питаться Grow Food в поездках или носить обеды с собой на работу?" at bounding box center [584, 367] width 471 height 69
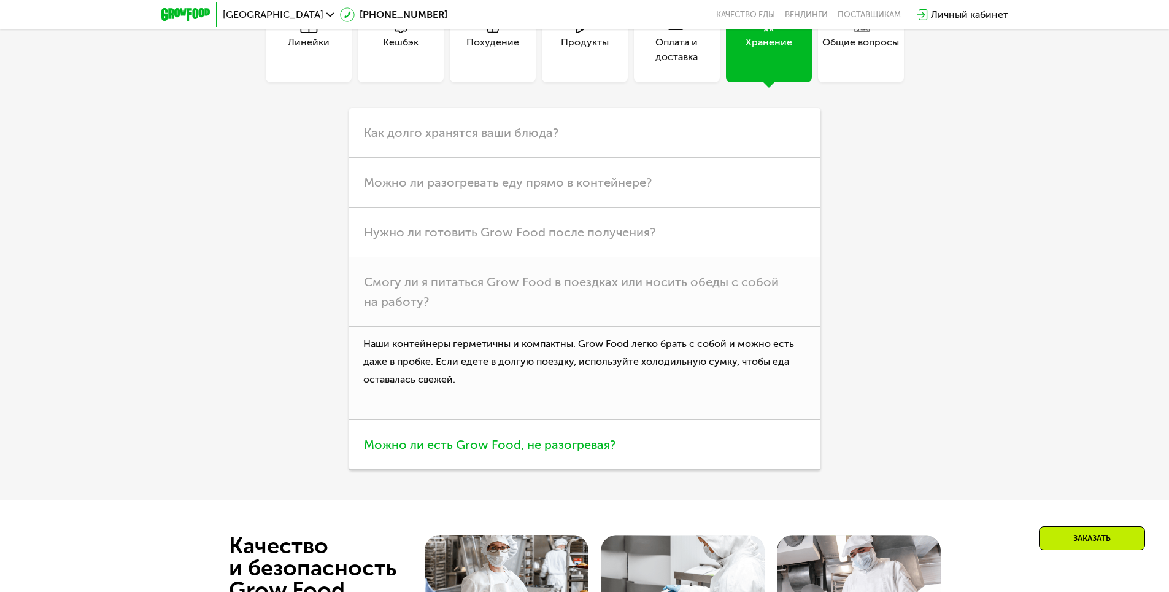
click at [624, 433] on h3 "Можно ли есть Grow Food, не разогревая?" at bounding box center [584, 445] width 471 height 50
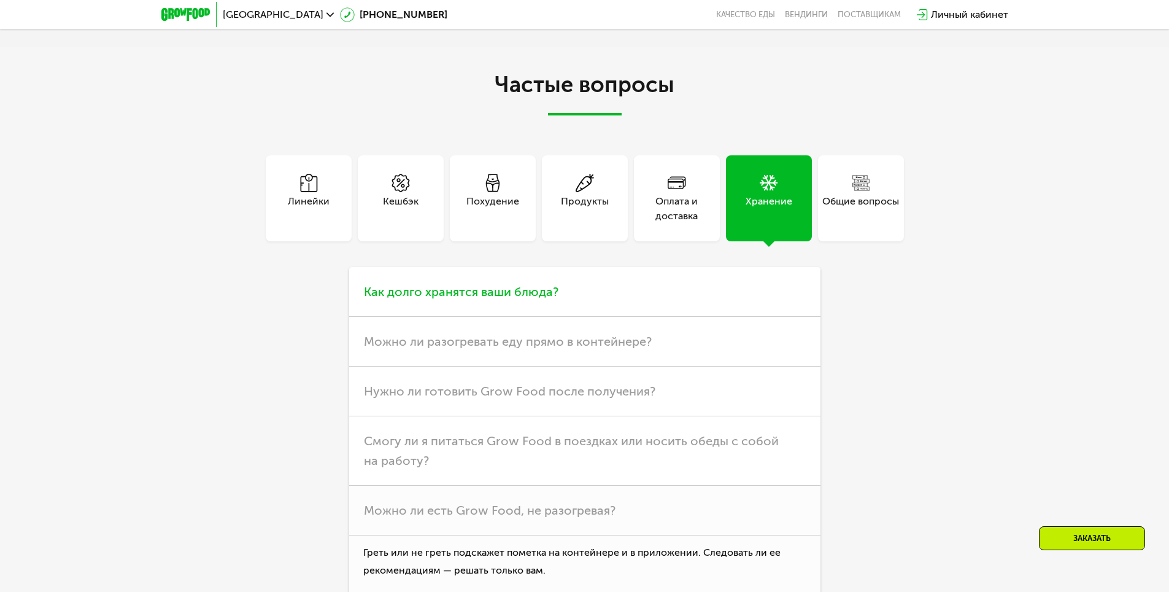
scroll to position [3253, 0]
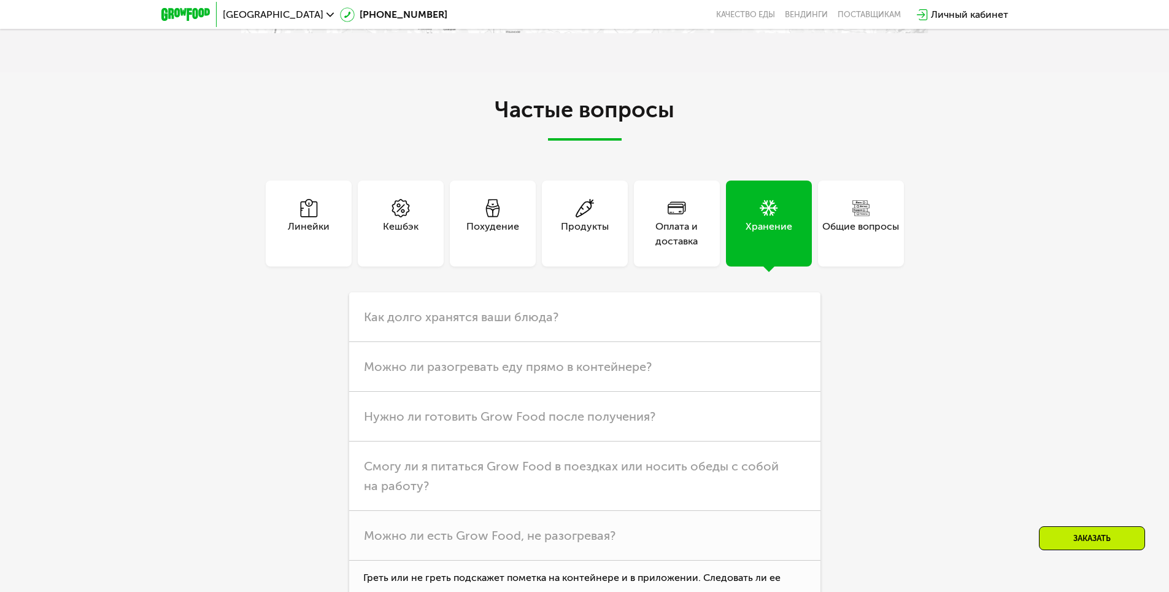
click at [670, 246] on div "Оплата и доставка" at bounding box center [677, 223] width 86 height 86
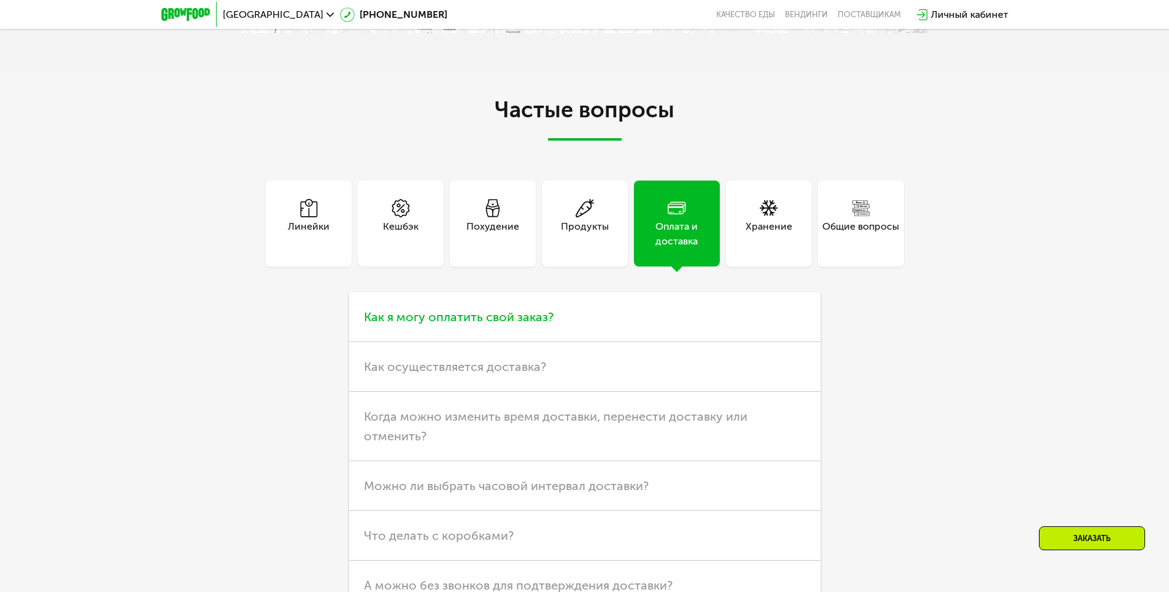
click at [429, 313] on span "Как я могу оплатить свой заказ?" at bounding box center [459, 316] width 190 height 15
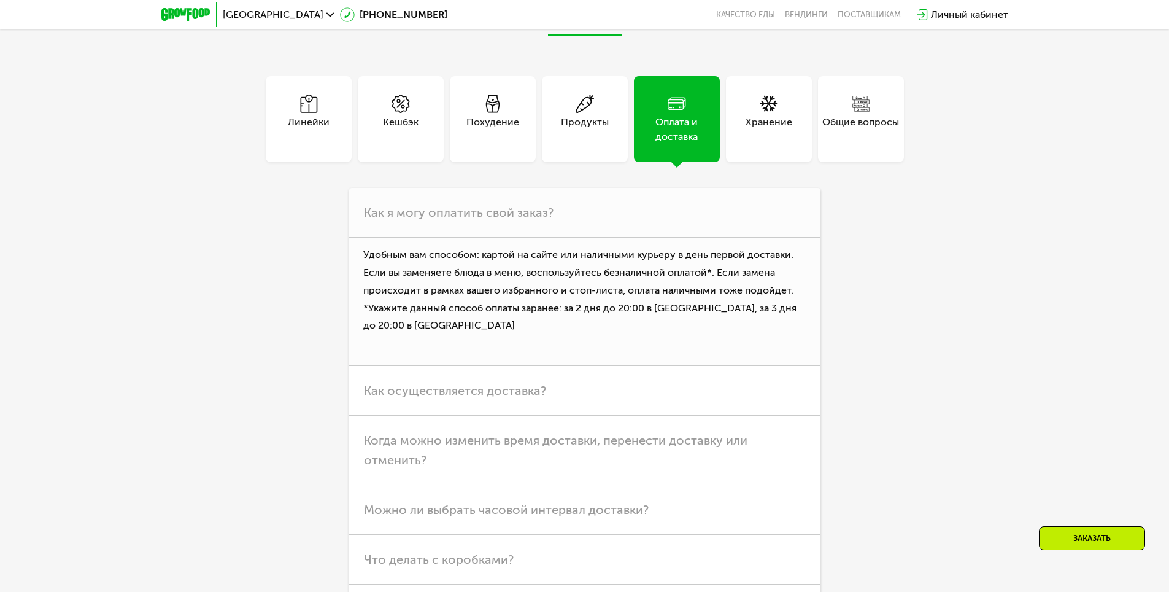
scroll to position [3376, 0]
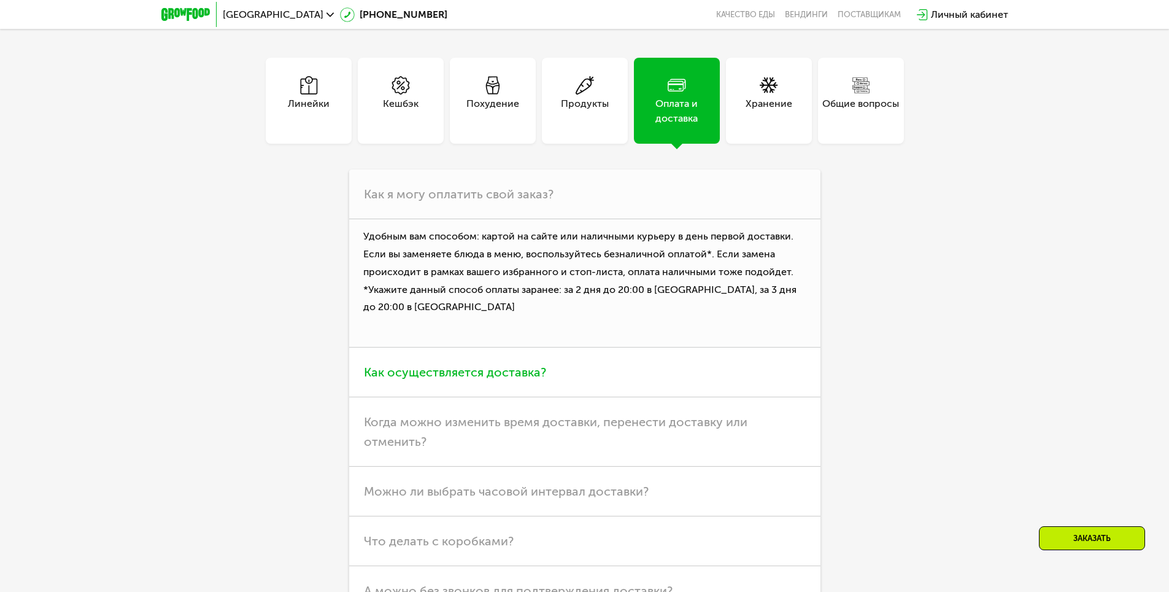
click at [564, 362] on h3 "Как осуществляется доставка?" at bounding box center [584, 372] width 471 height 50
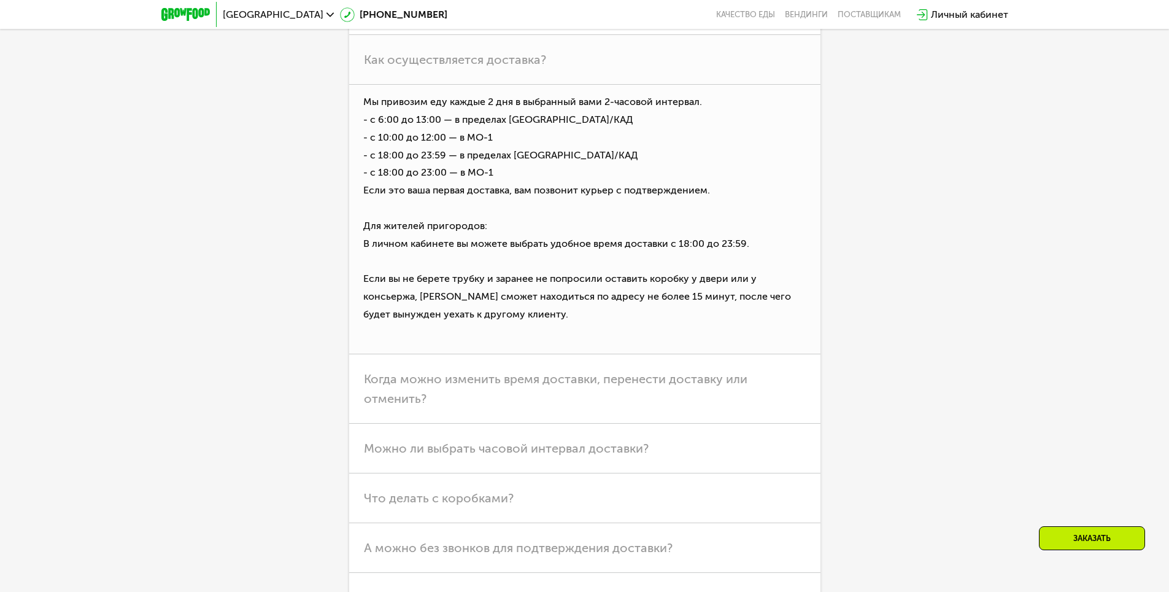
scroll to position [3621, 0]
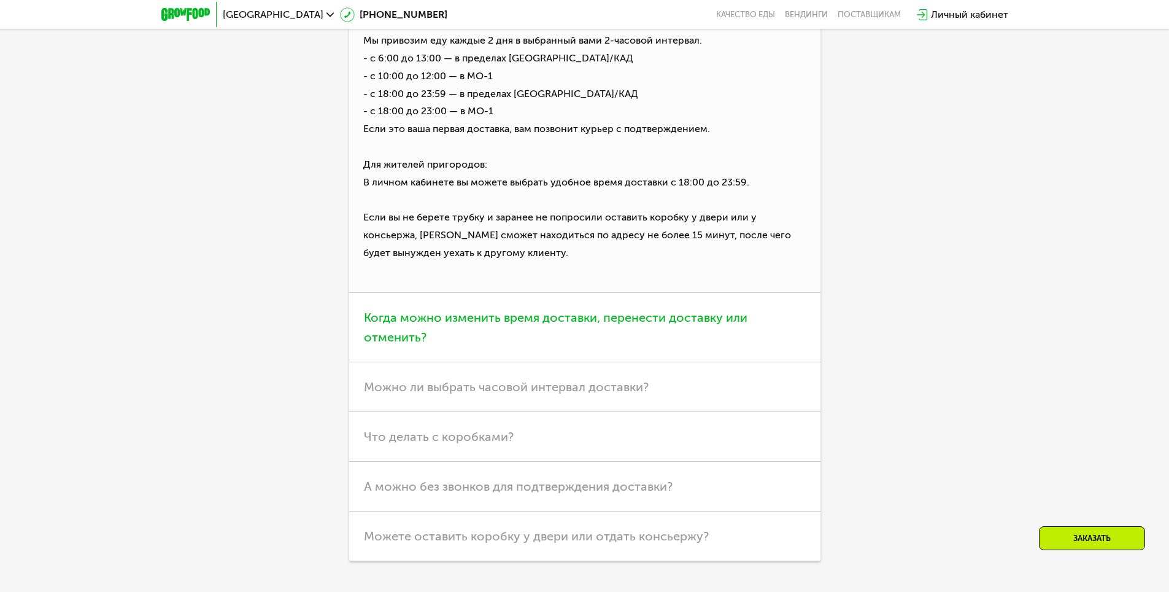
click at [526, 340] on h3 "Когда можно изменить время доставки, перенести доставку или отменить?" at bounding box center [584, 327] width 471 height 69
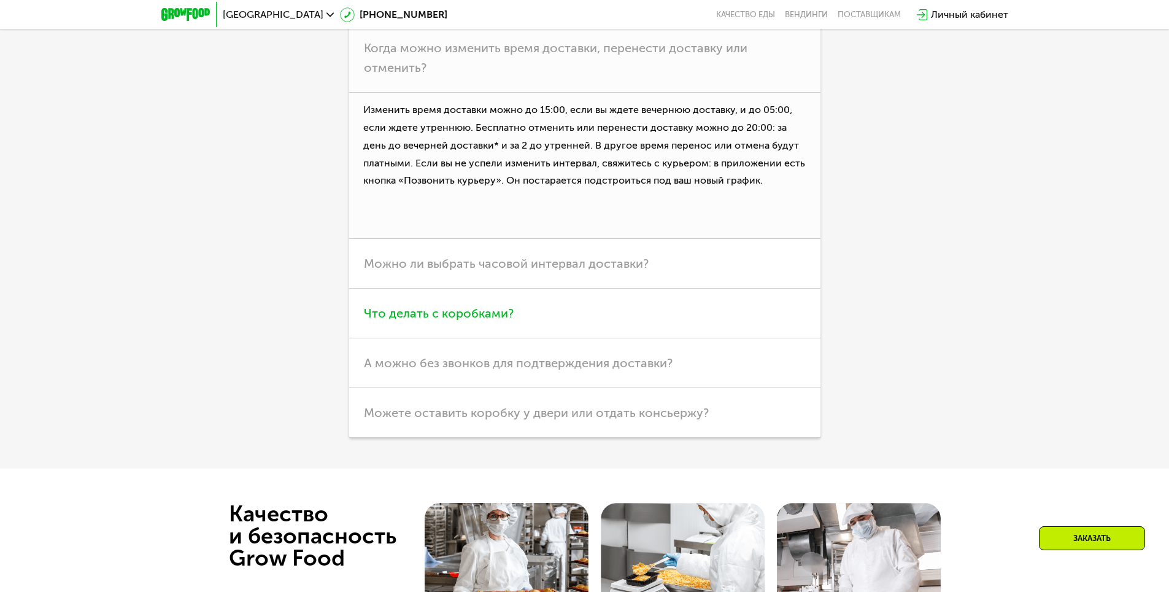
click at [523, 316] on h3 "Что делать с коробками?" at bounding box center [584, 313] width 471 height 50
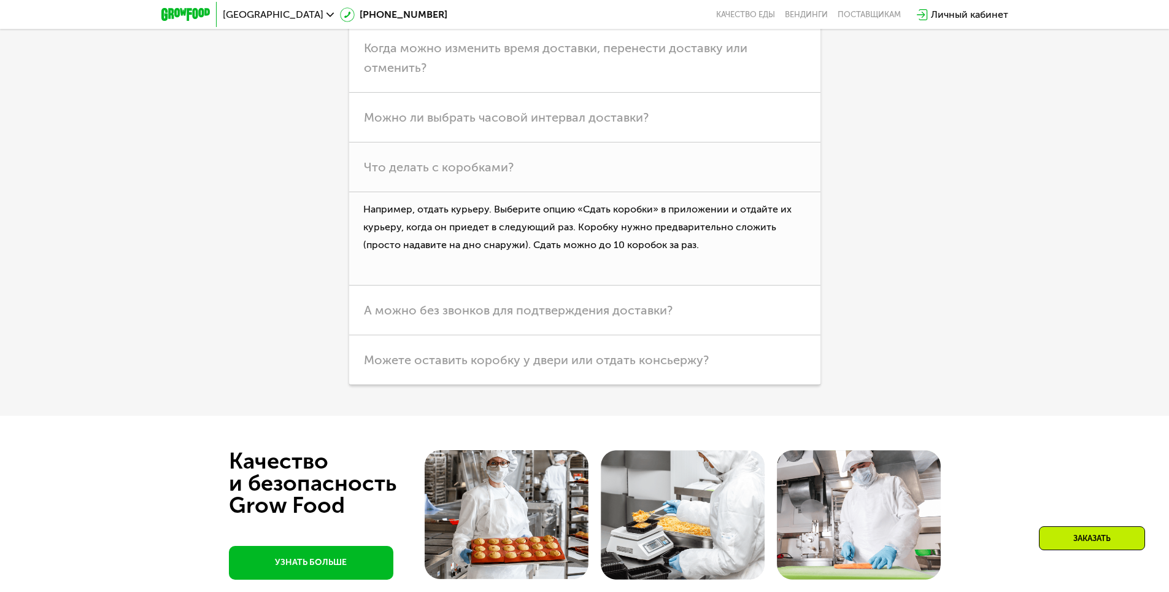
scroll to position [3560, 0]
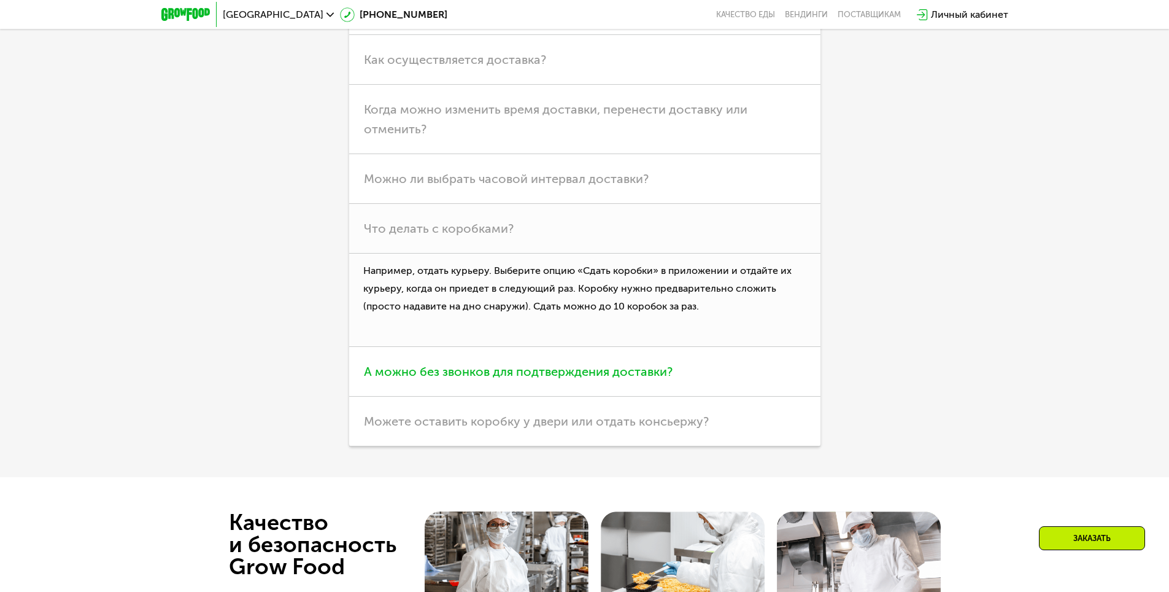
click at [563, 364] on span "А можно без звонков для подтверждения доставки?" at bounding box center [518, 371] width 309 height 15
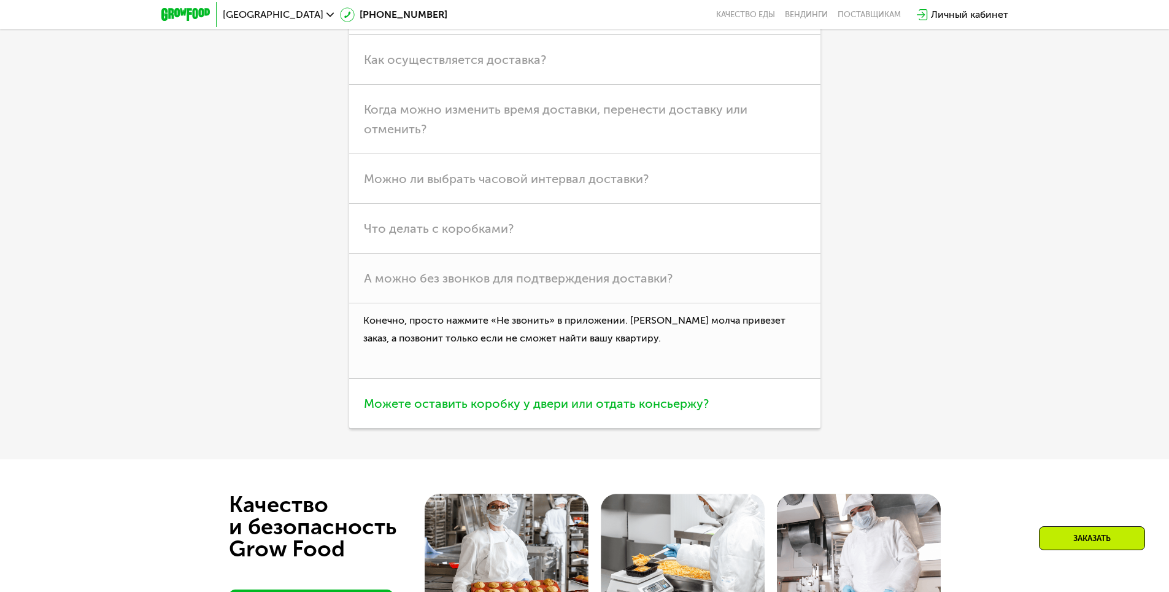
click at [517, 396] on span "Можете оставить коробку у двери или отдать консьержу?" at bounding box center [536, 403] width 345 height 15
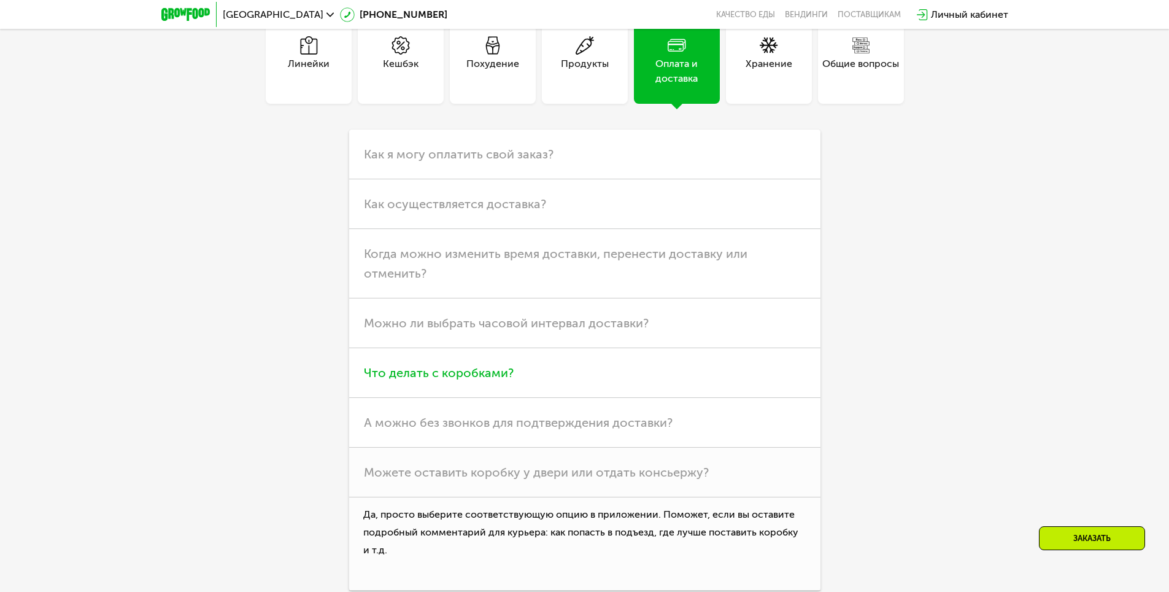
scroll to position [3376, 0]
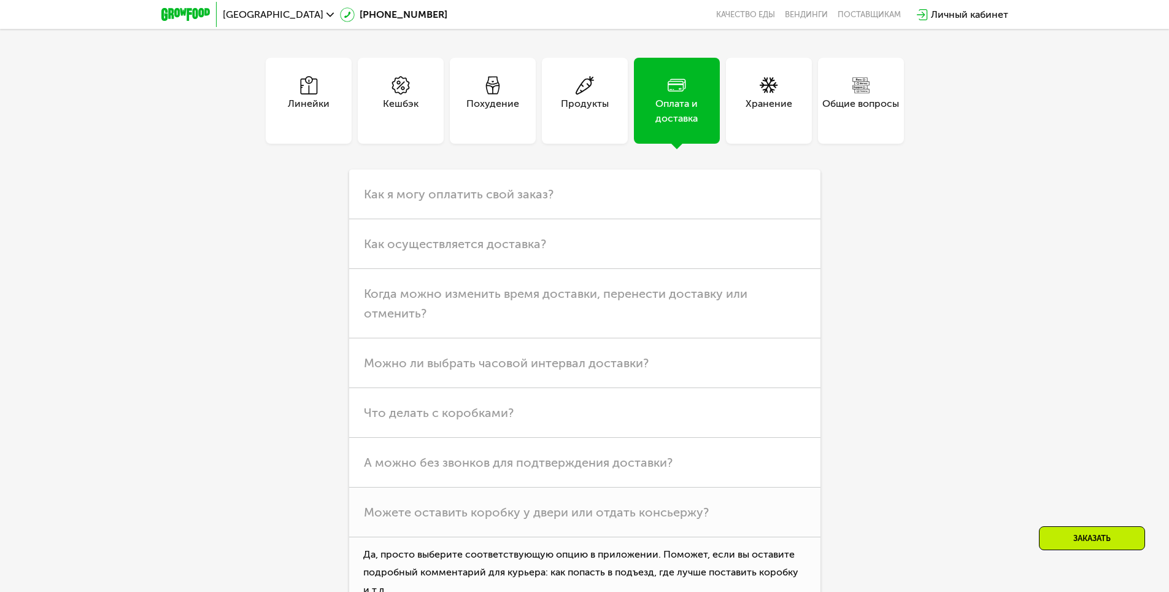
click at [574, 118] on div "Продукты" at bounding box center [585, 101] width 86 height 86
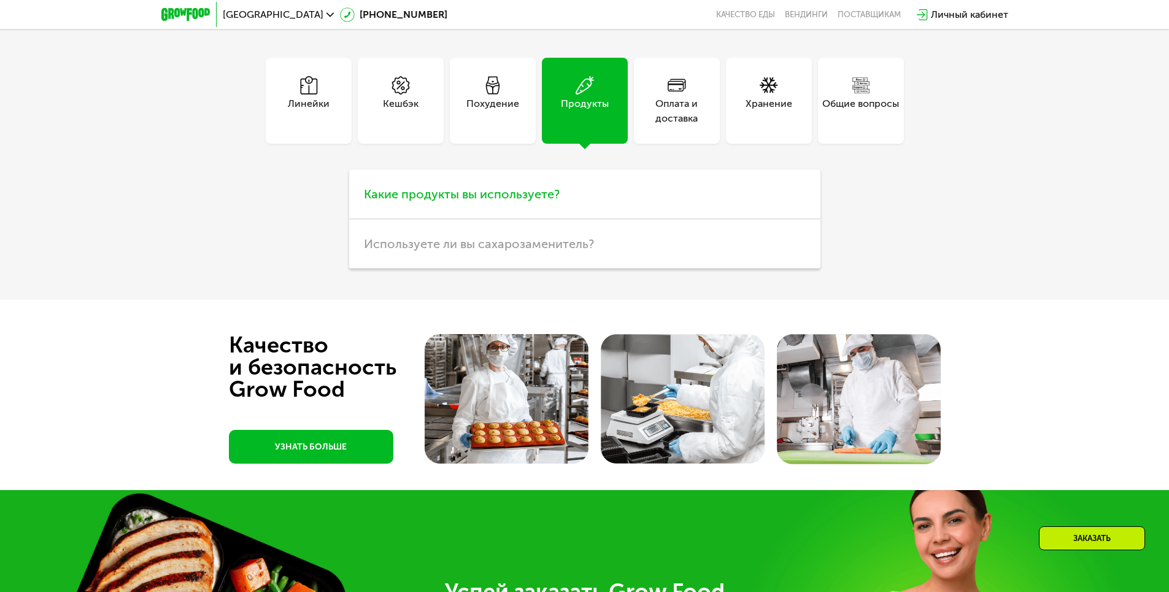
click at [447, 187] on span "Какие продукты вы используете?" at bounding box center [462, 194] width 196 height 15
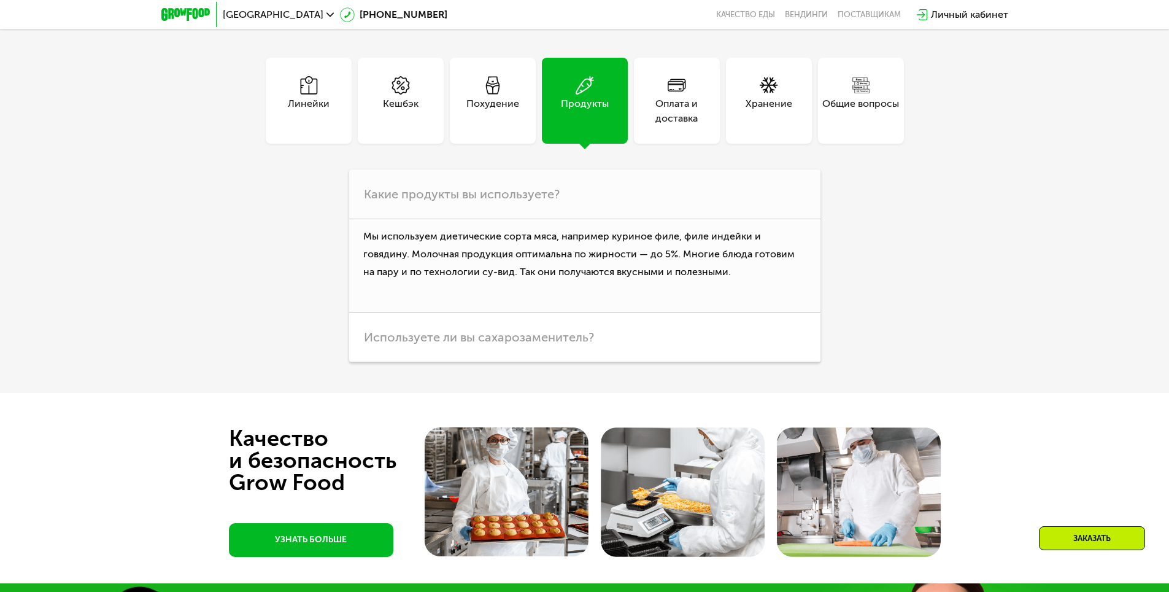
click at [501, 116] on div "Похудение" at bounding box center [493, 101] width 86 height 86
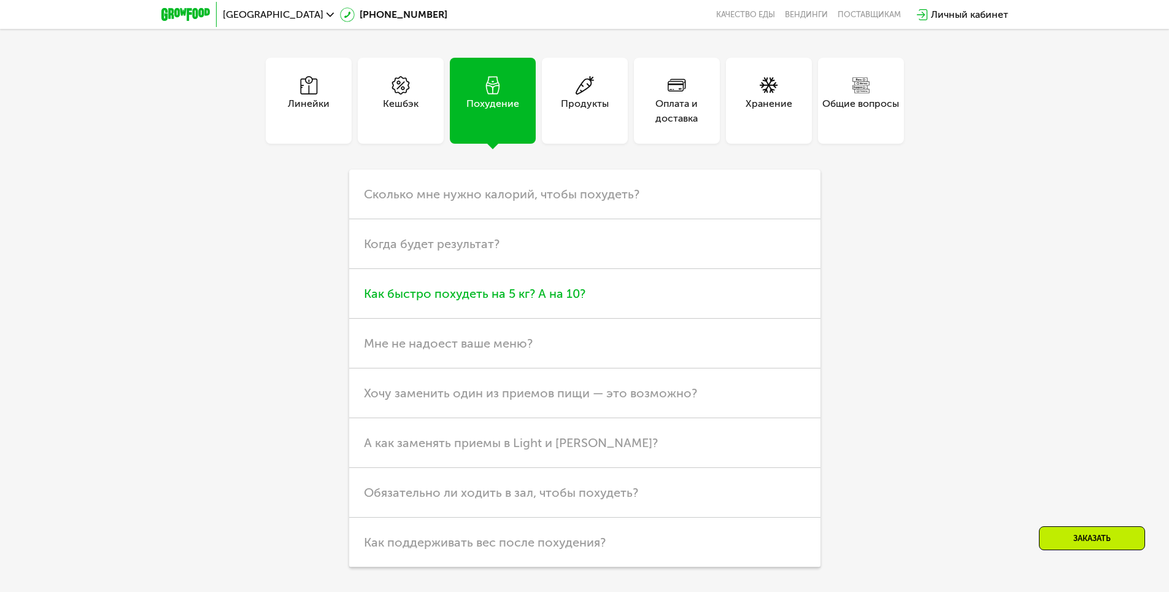
click at [507, 296] on h3 "Как быстро похудеть на 5 кг? А на 10?" at bounding box center [584, 294] width 471 height 50
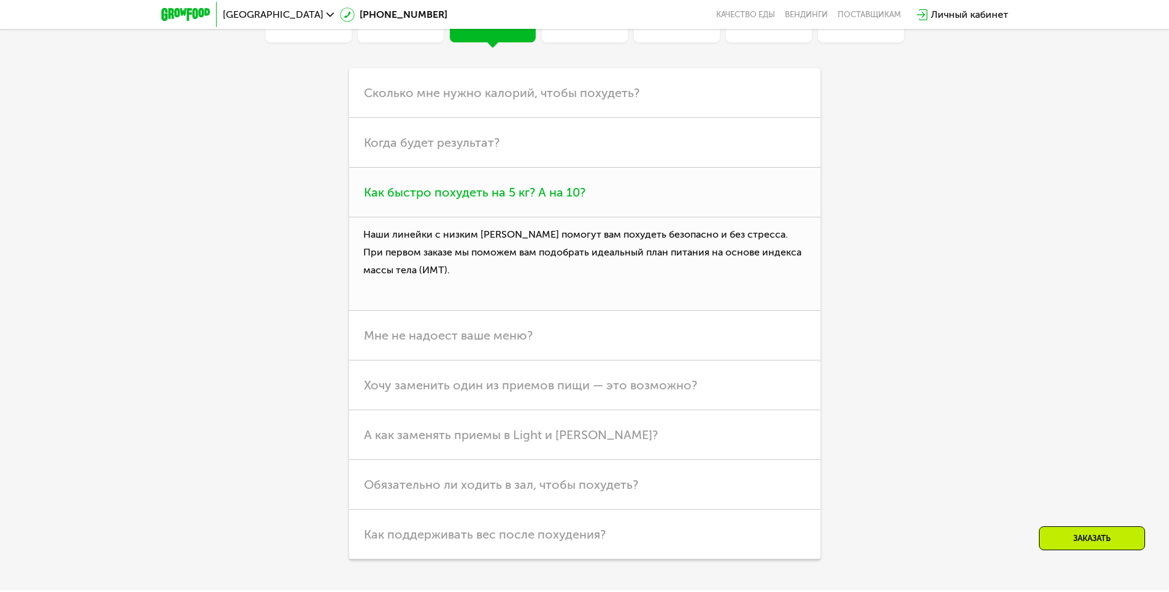
scroll to position [3498, 0]
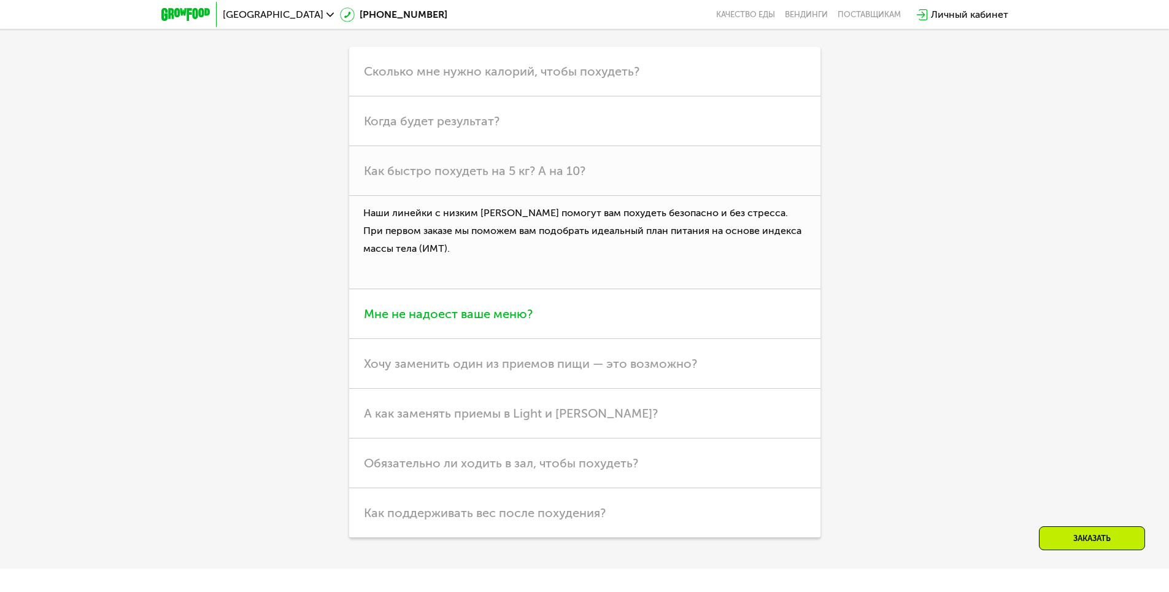
click at [594, 315] on h3 "Мне не надоест ваше меню?" at bounding box center [584, 314] width 471 height 50
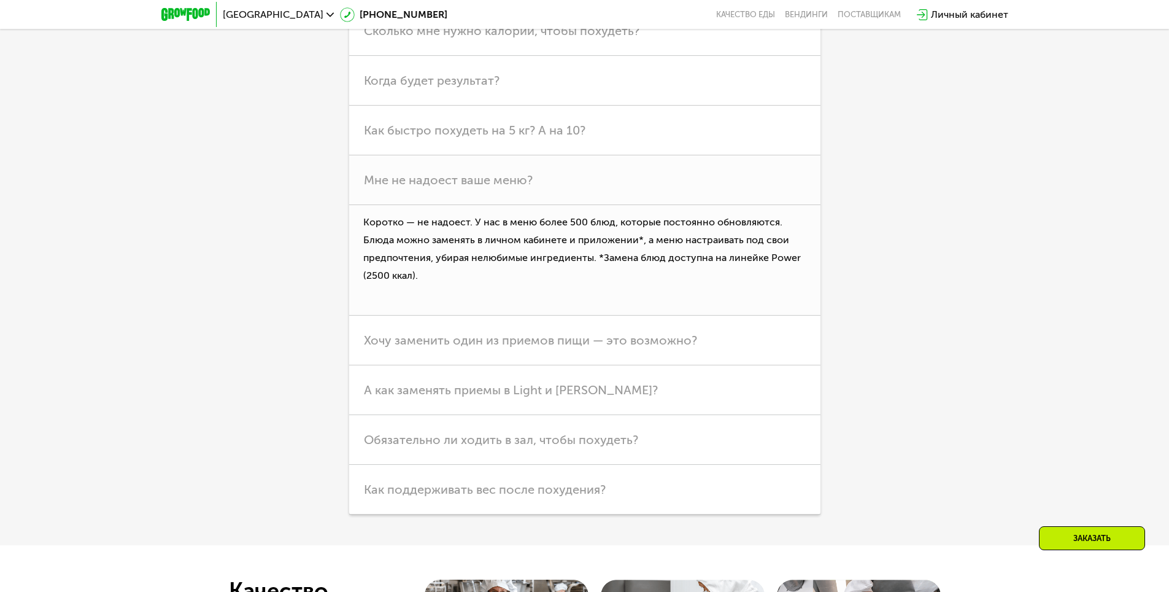
scroll to position [3560, 0]
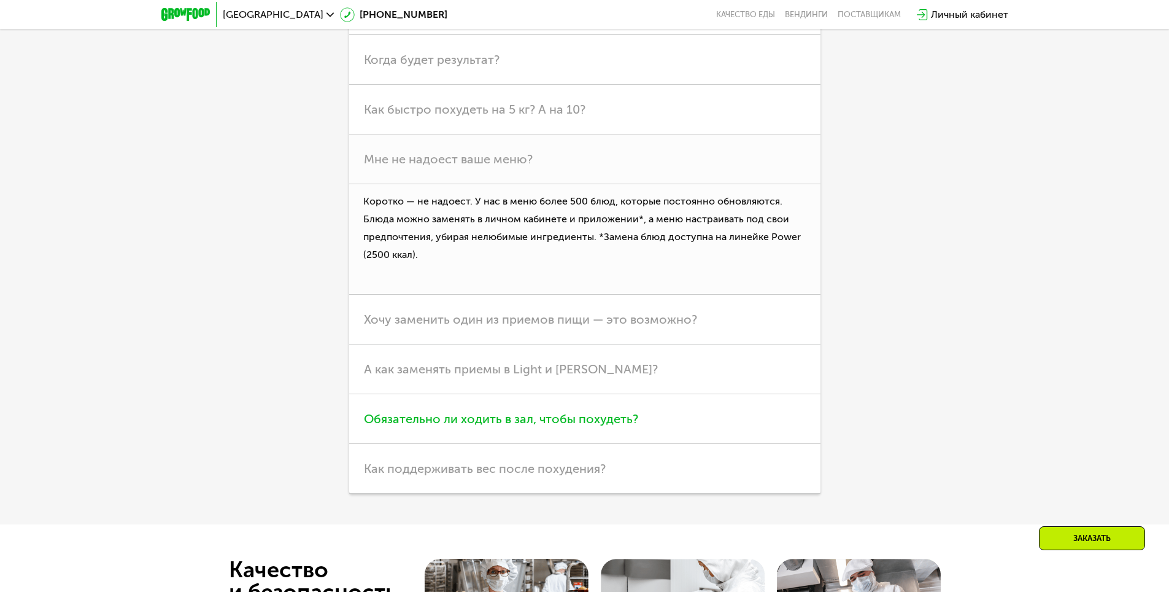
click at [471, 411] on span "Обязательно ли ходить в зал, чтобы похудеть?" at bounding box center [501, 418] width 274 height 15
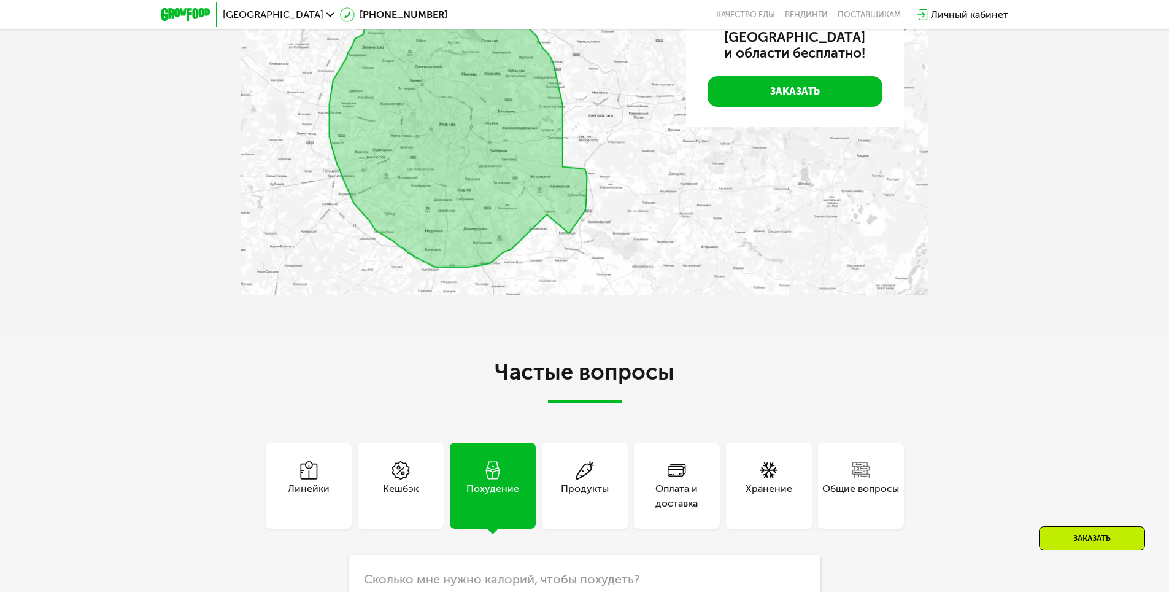
scroll to position [3130, 0]
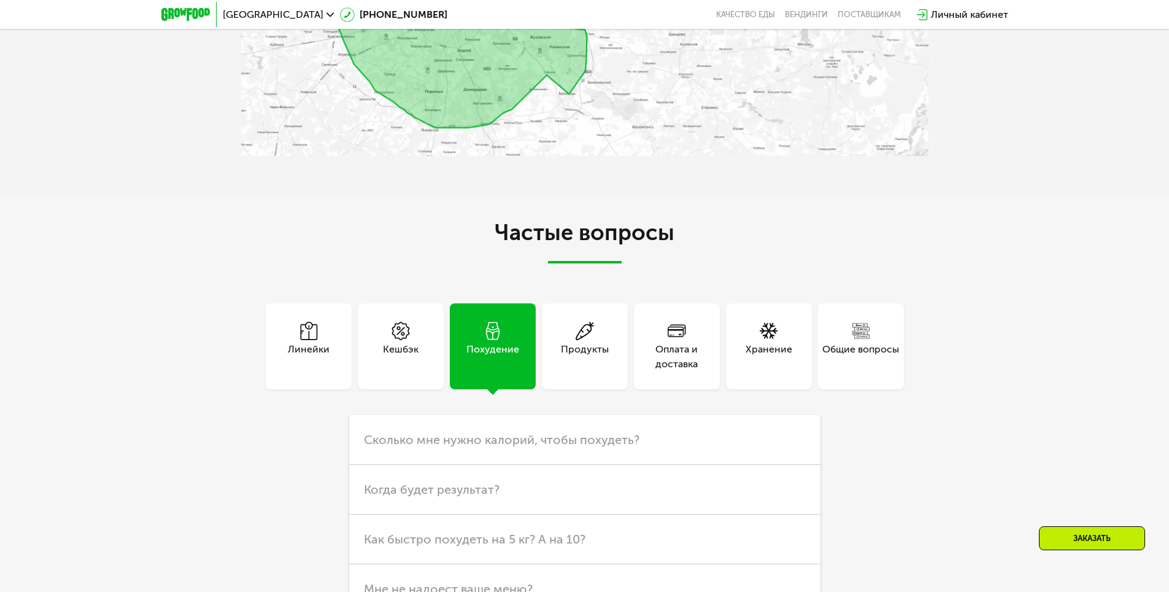
click at [311, 342] on div "Линейки" at bounding box center [309, 356] width 42 height 29
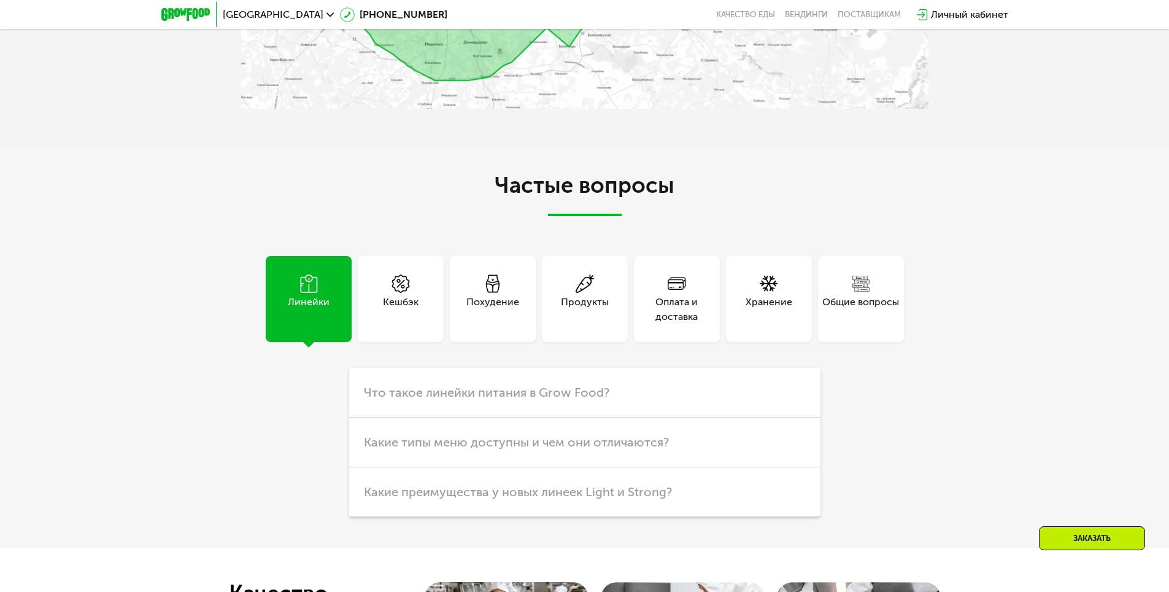
scroll to position [3314, 0]
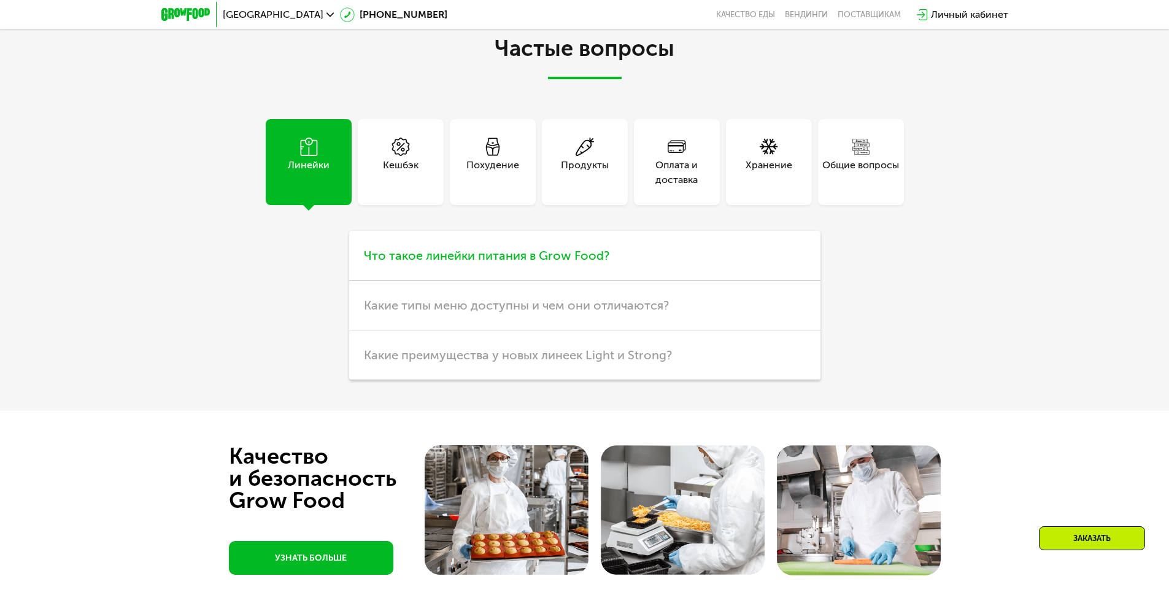
click at [575, 252] on span "Что такое линейки питания в Grow Food?" at bounding box center [487, 255] width 246 height 15
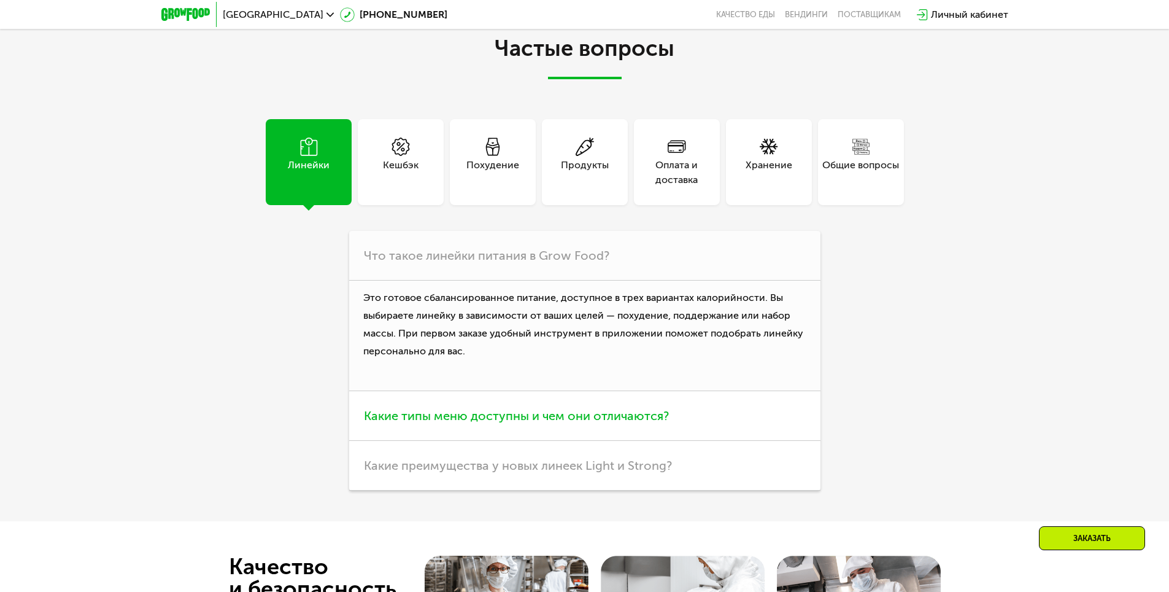
click at [429, 408] on span "Какие типы меню доступны и чем они отличаются?" at bounding box center [516, 415] width 305 height 15
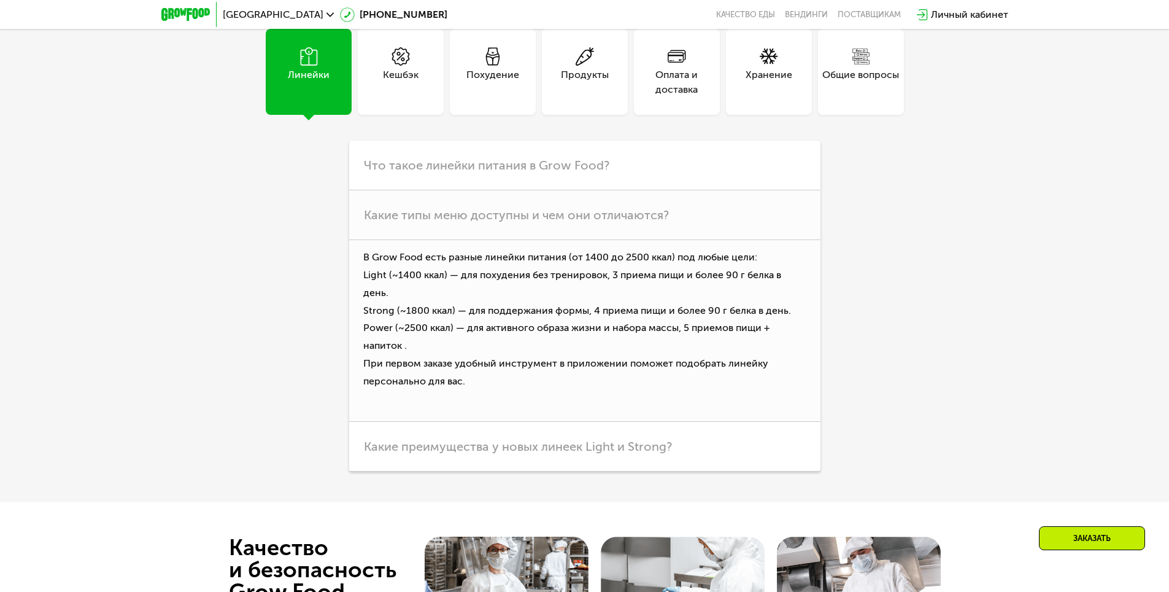
scroll to position [3437, 0]
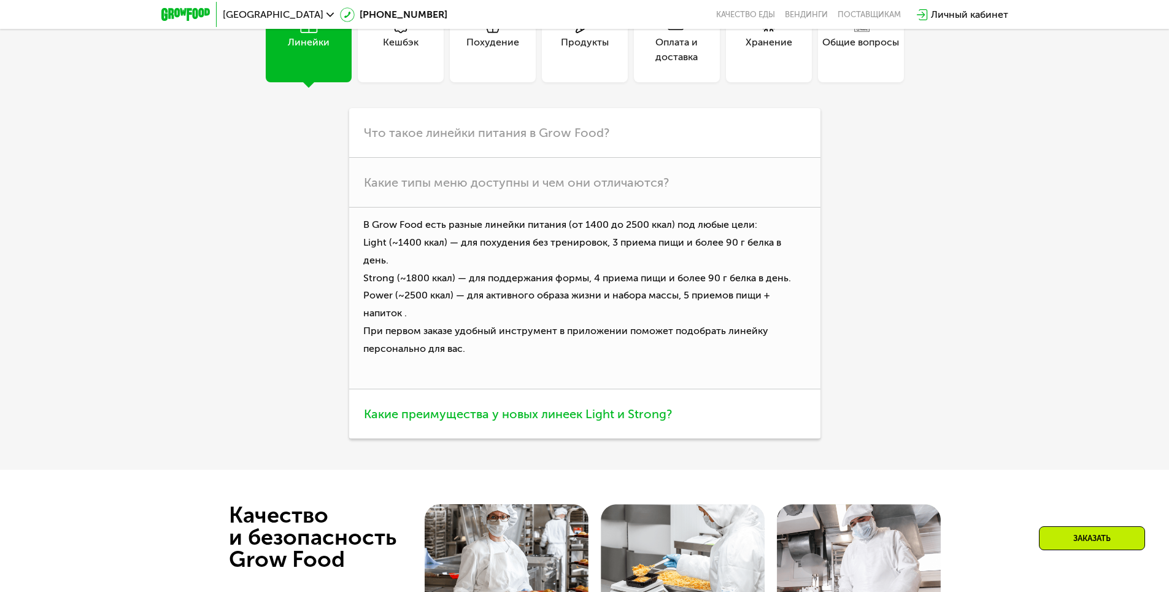
click at [503, 406] on span "Какие преимущества у новых линеек Light и Strong?" at bounding box center [518, 413] width 308 height 15
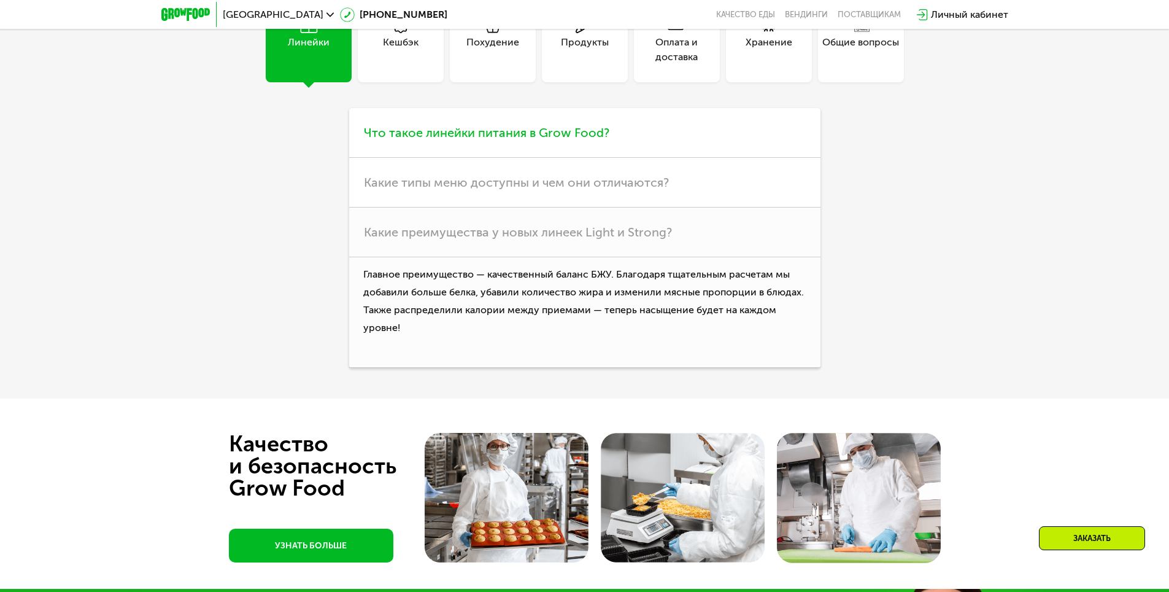
click at [508, 141] on h3 "Что такое линейки питания в Grow Food?" at bounding box center [584, 133] width 471 height 50
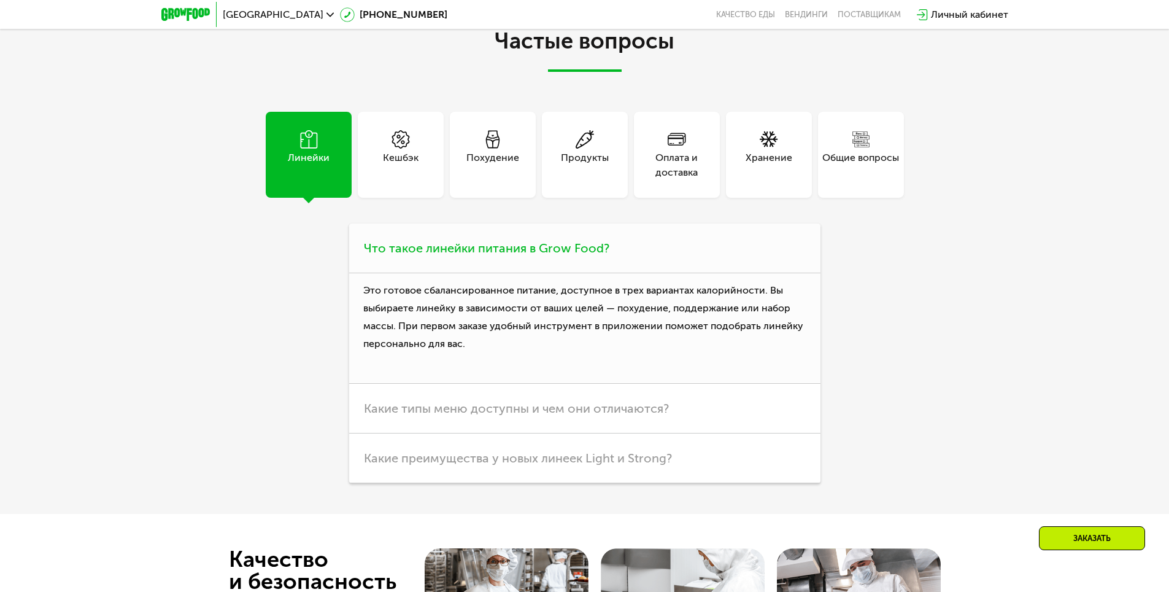
scroll to position [3314, 0]
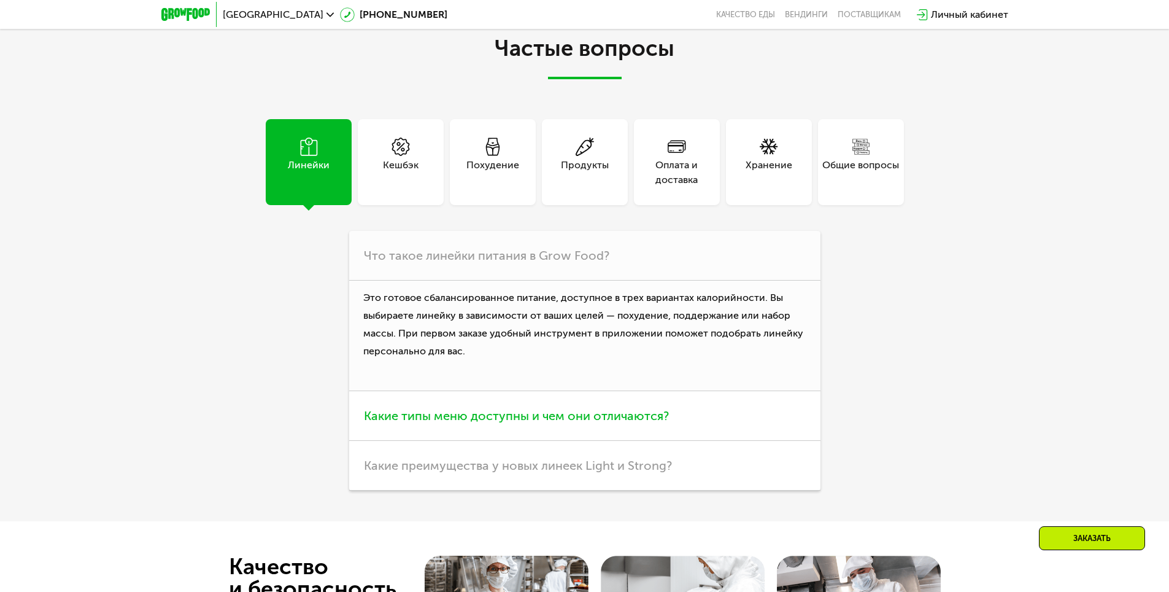
click at [488, 408] on span "Какие типы меню доступны и чем они отличаются?" at bounding box center [516, 415] width 305 height 15
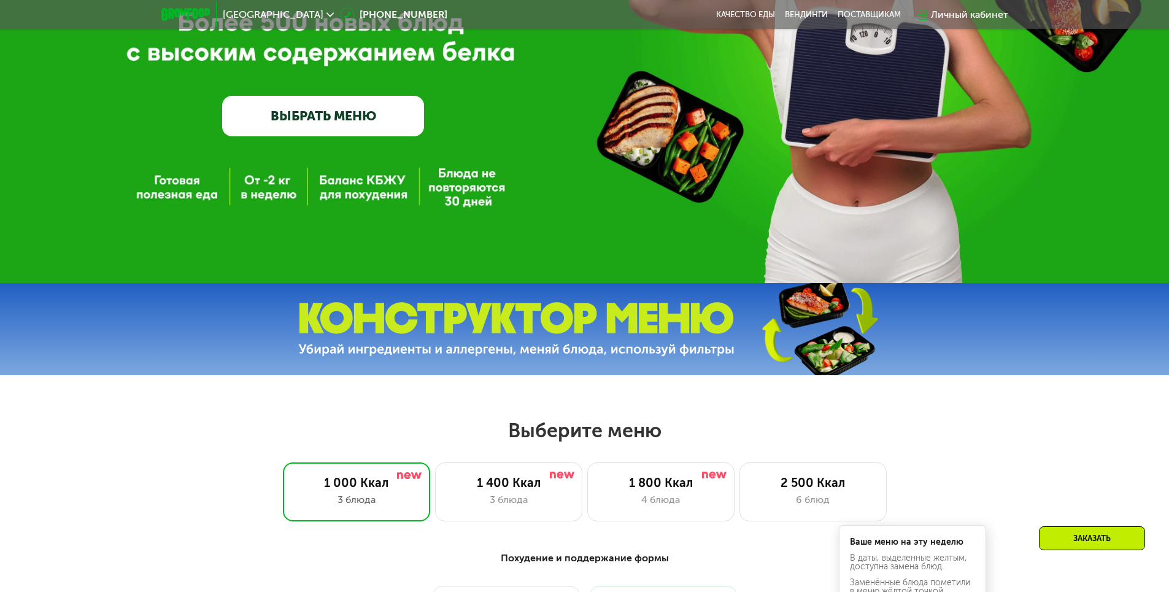
scroll to position [430, 0]
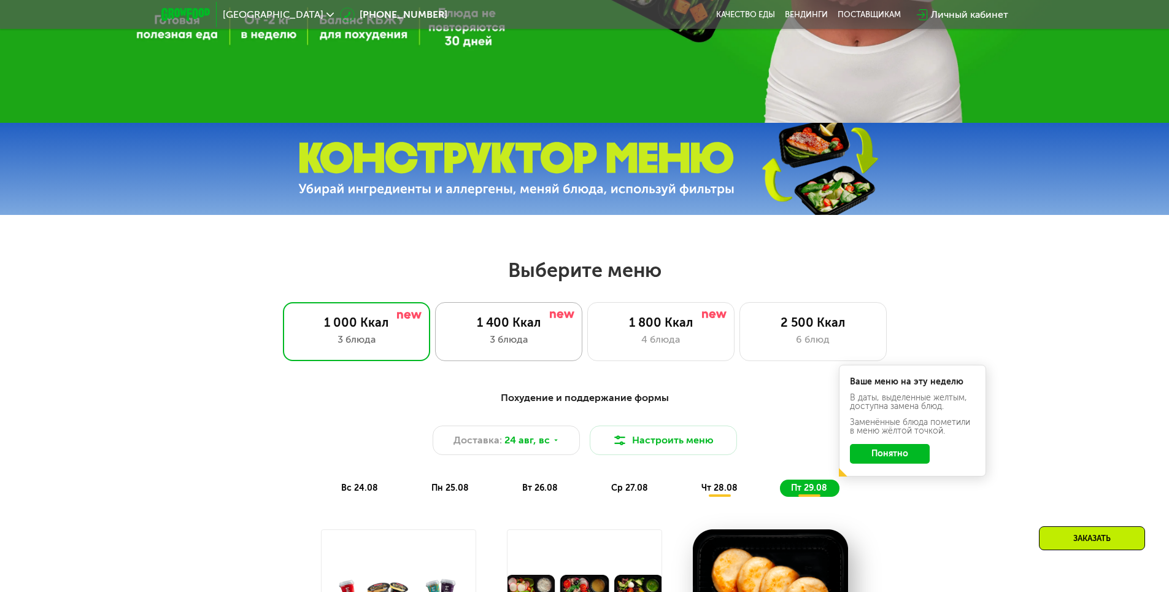
click at [500, 344] on div "3 блюда" at bounding box center [509, 339] width 122 height 15
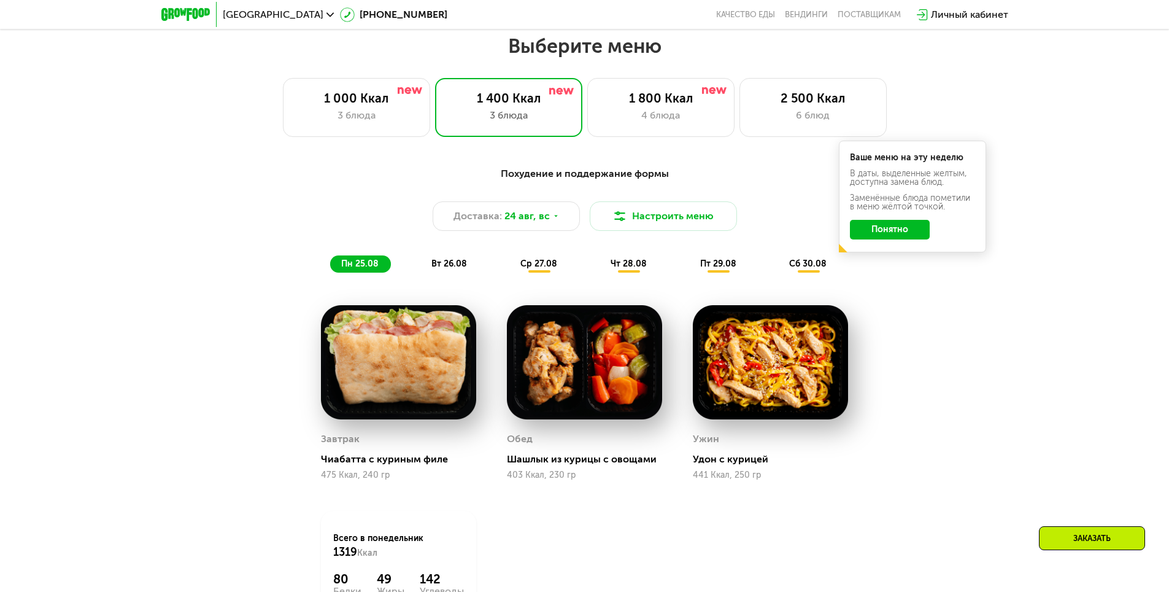
scroll to position [675, 0]
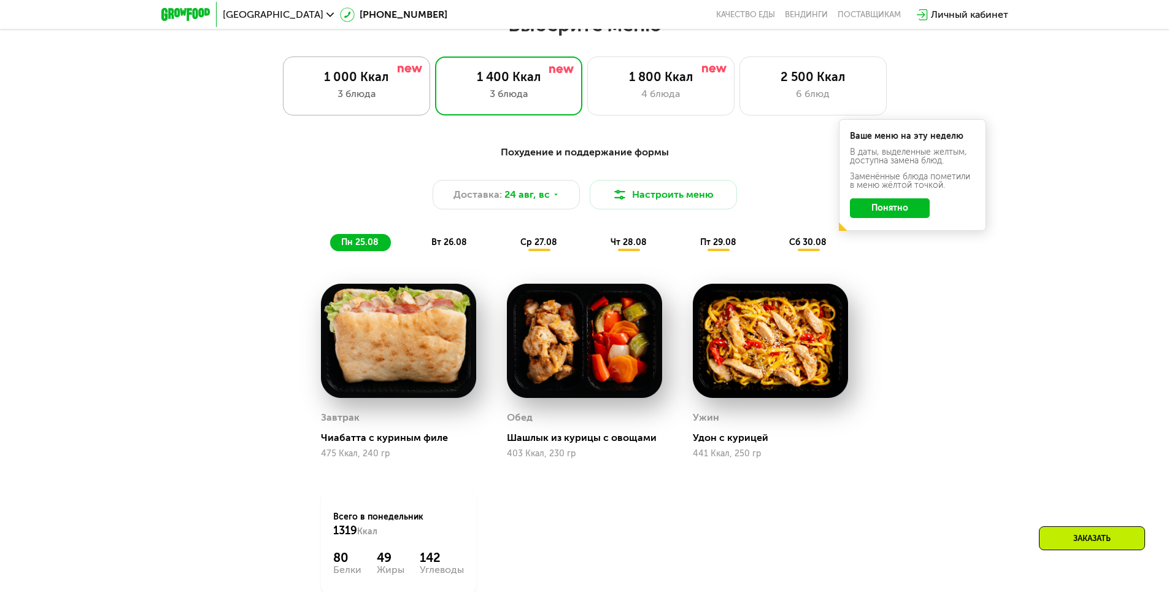
click at [365, 101] on div "3 блюда" at bounding box center [357, 94] width 122 height 15
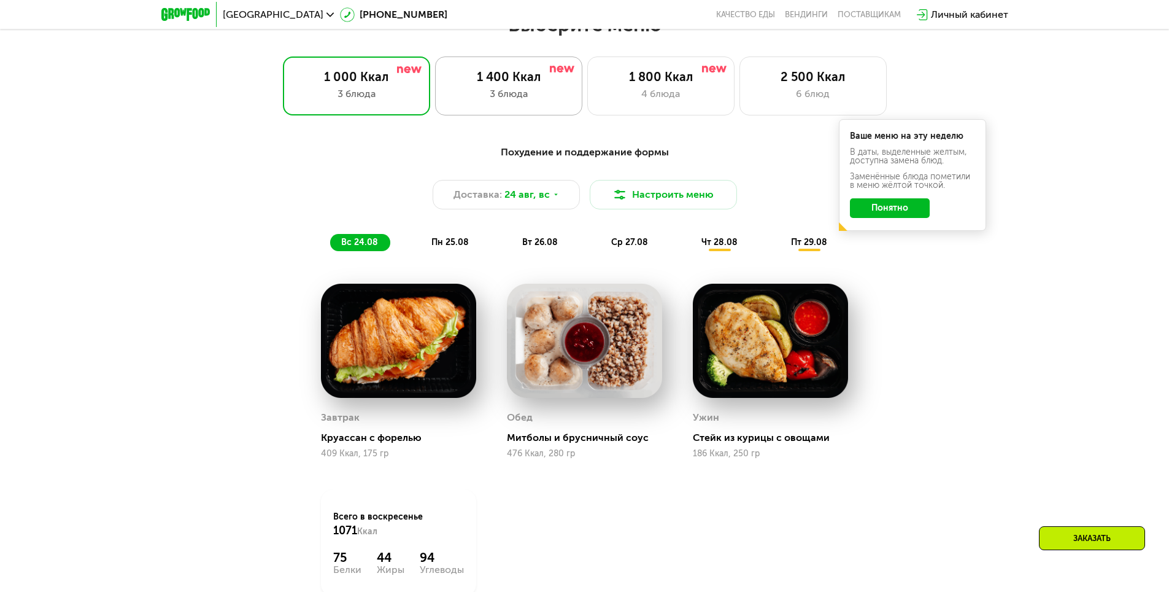
click at [489, 100] on div "3 блюда" at bounding box center [509, 94] width 122 height 15
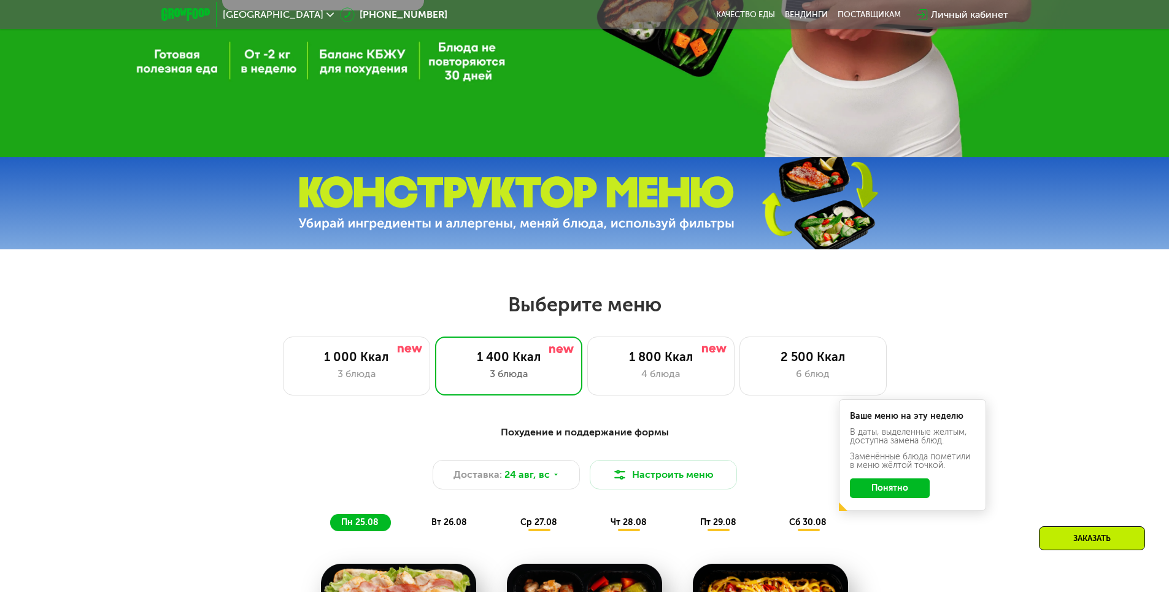
scroll to position [368, 0]
